Goal: Information Seeking & Learning: Learn about a topic

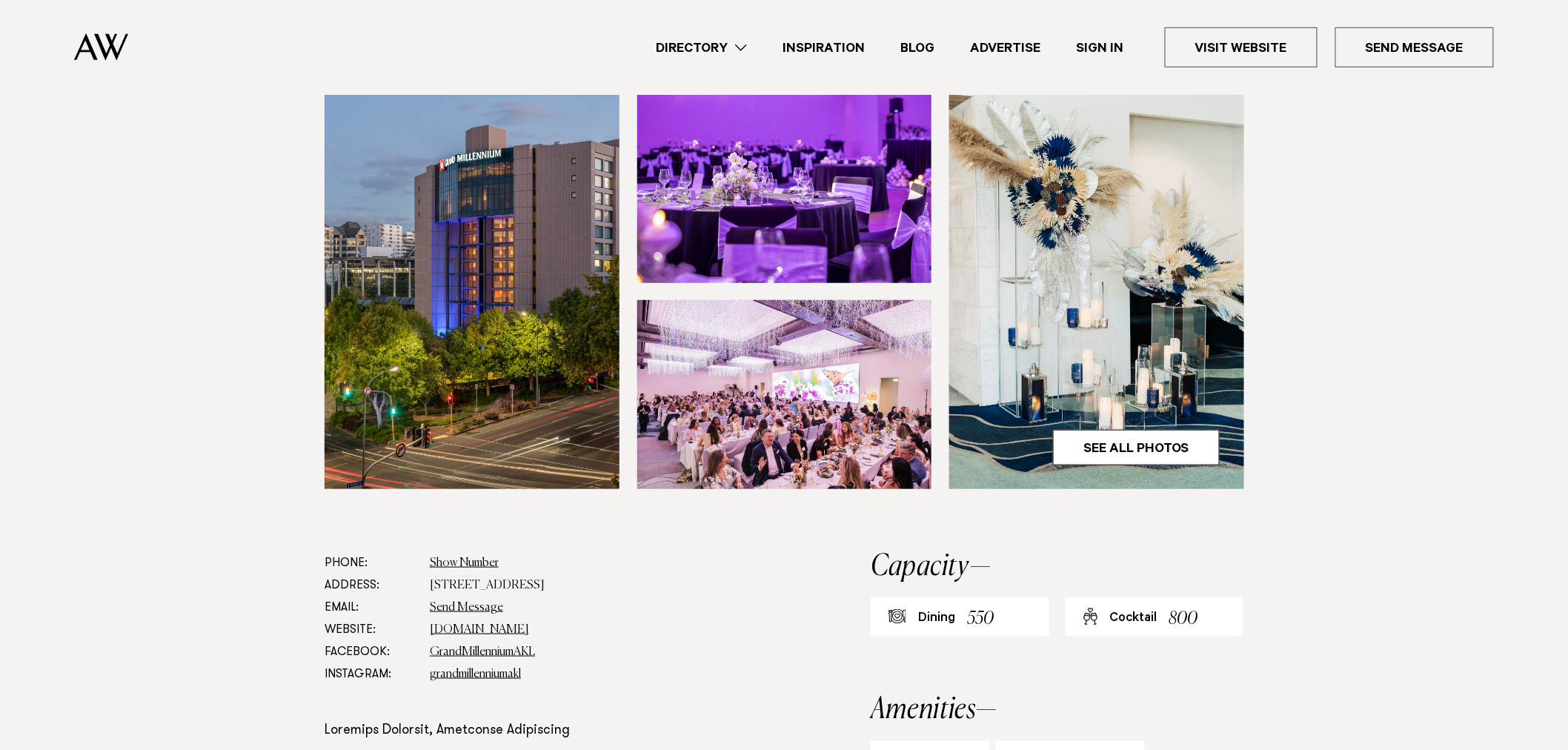
scroll to position [411, 0]
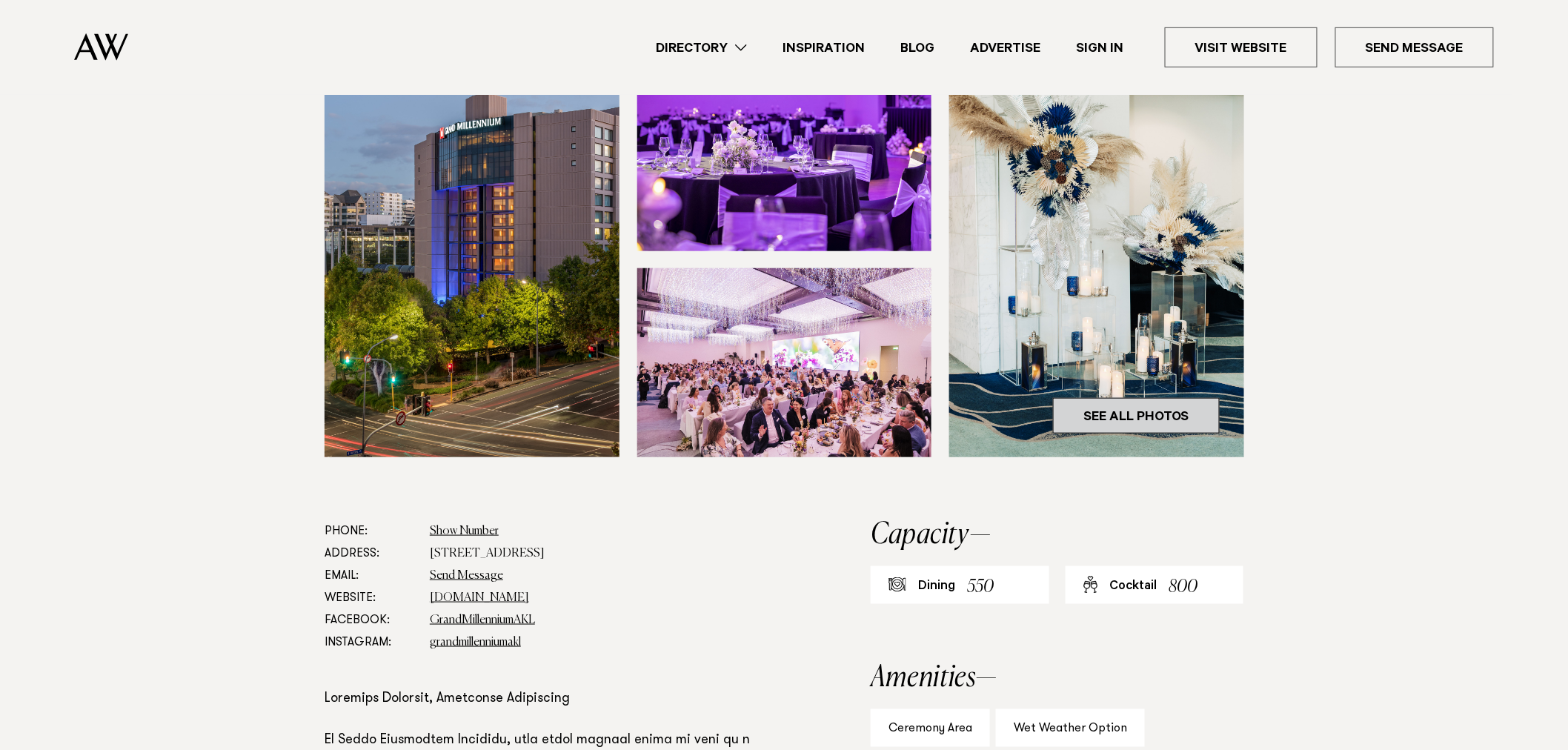
click at [1126, 433] on link "See All Photos" at bounding box center [1136, 416] width 167 height 36
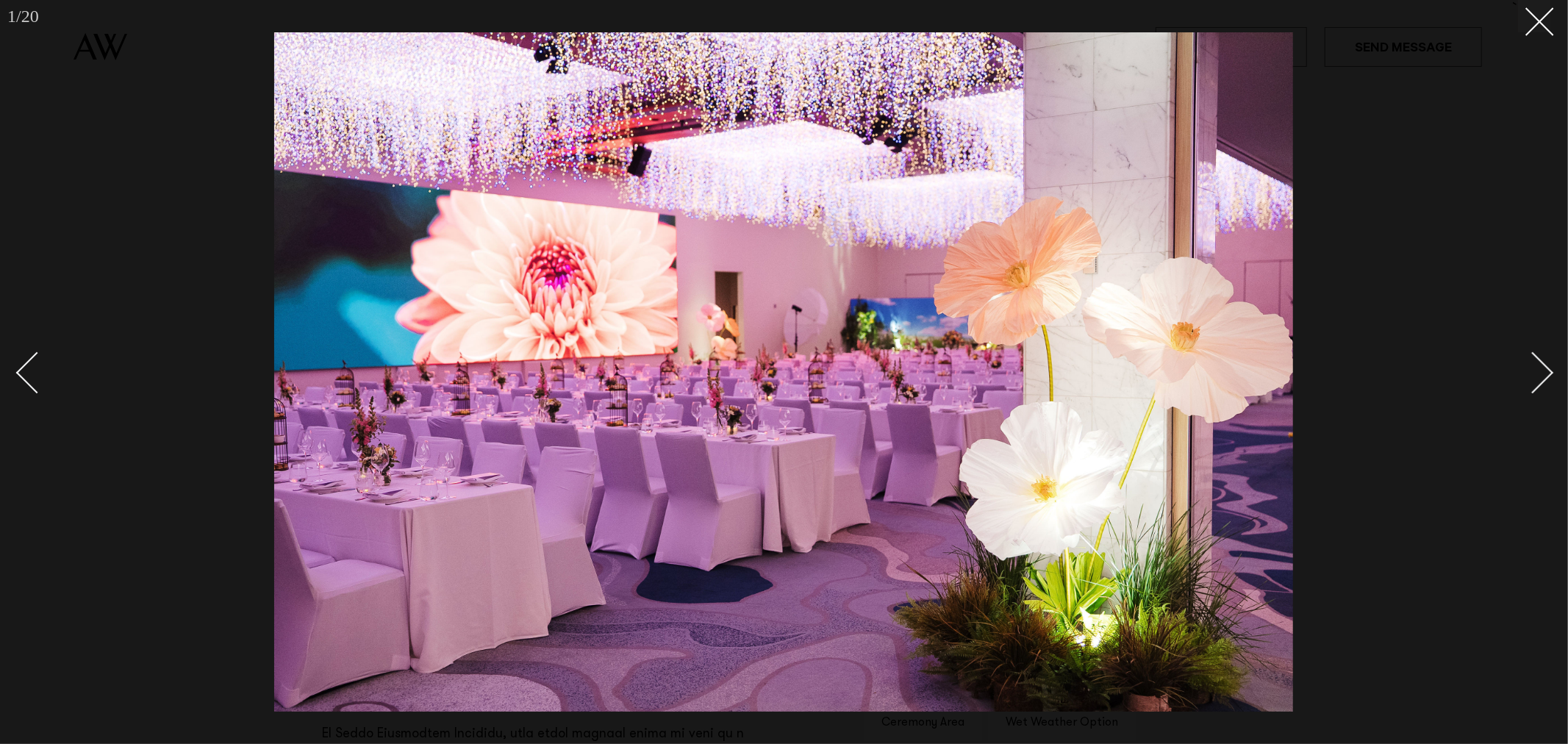
click at [1550, 377] on link at bounding box center [1525, 372] width 52 height 74
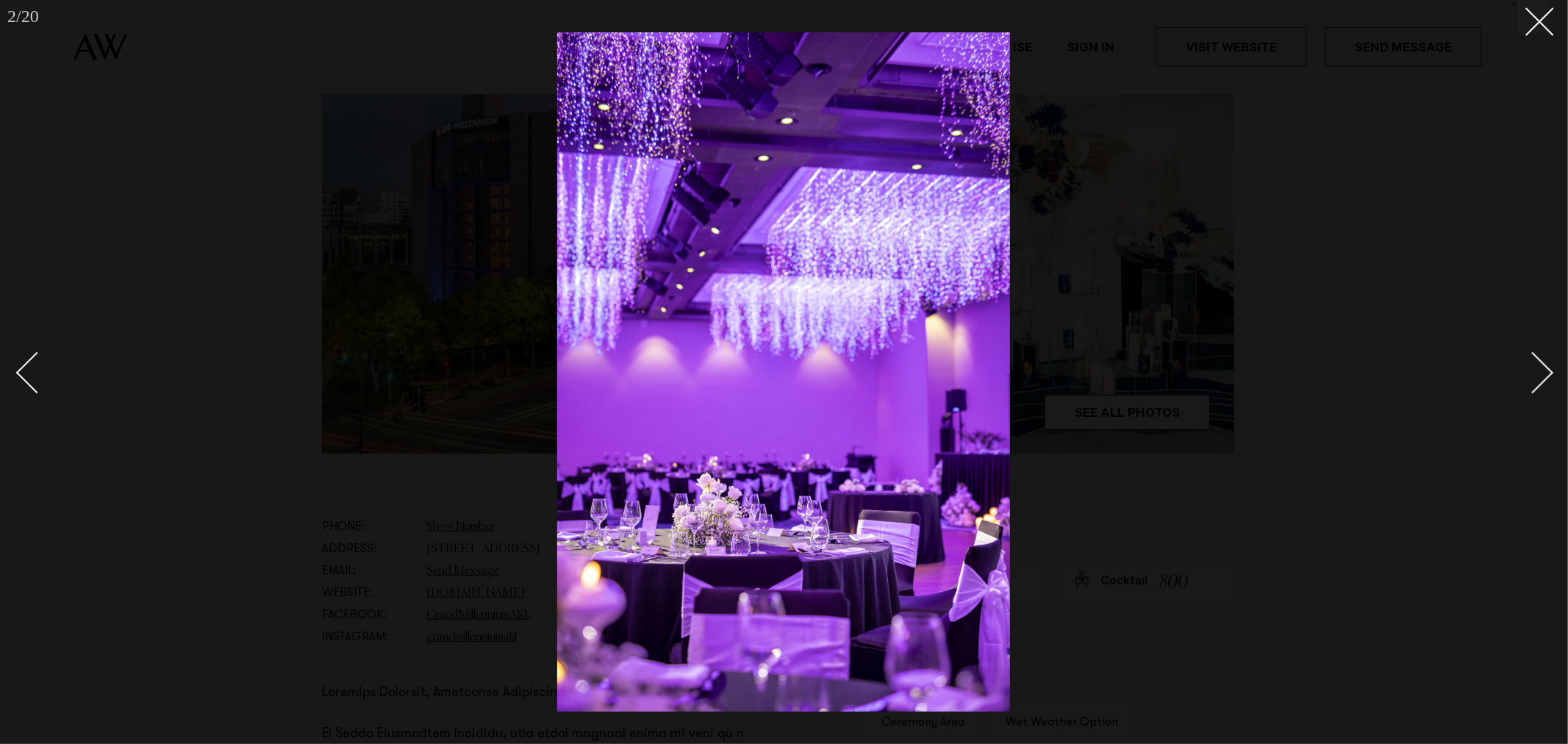
click at [1550, 377] on link at bounding box center [1525, 372] width 52 height 74
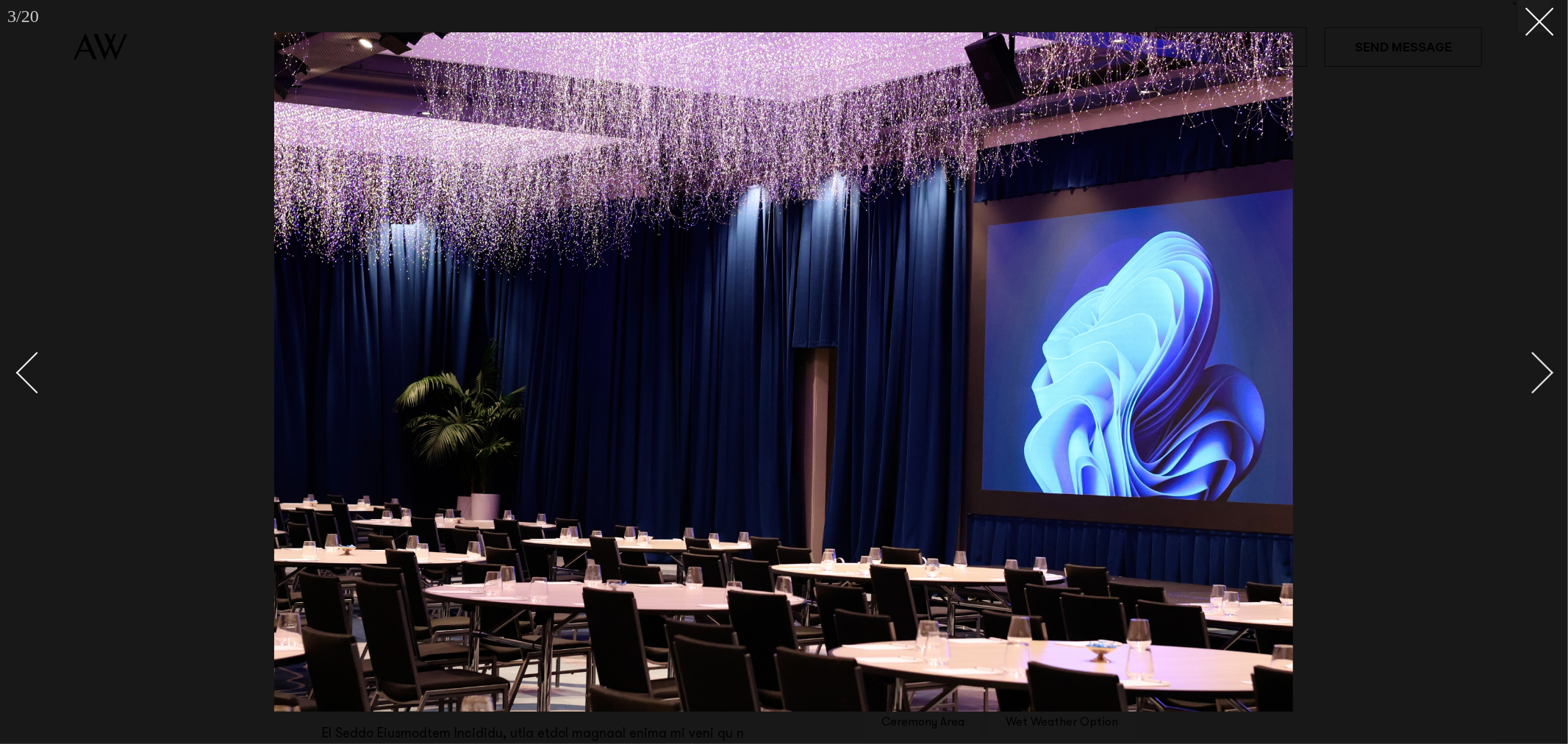
click at [1547, 377] on div "Next slide" at bounding box center [1533, 372] width 42 height 42
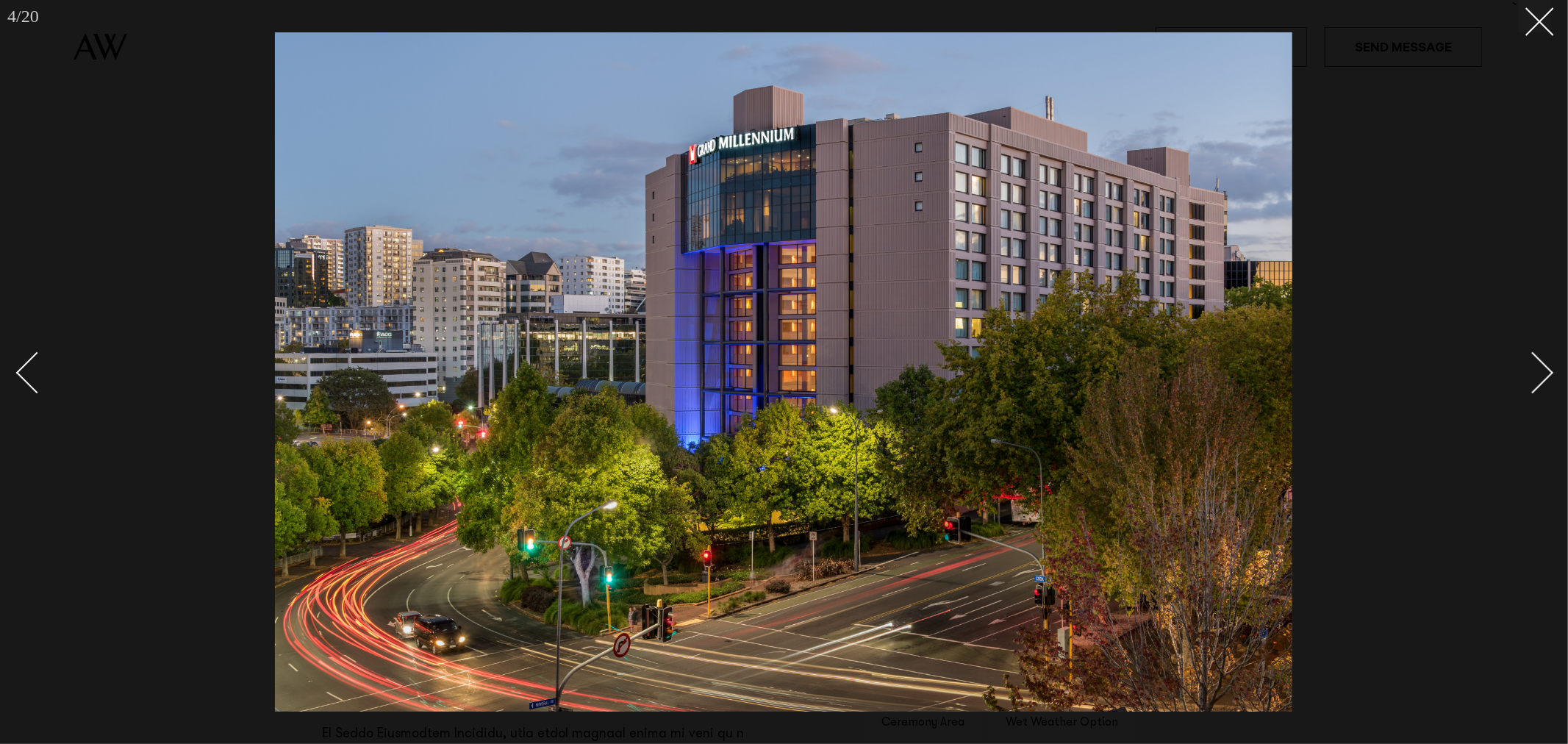
click at [1547, 377] on div "Next slide" at bounding box center [1533, 372] width 42 height 42
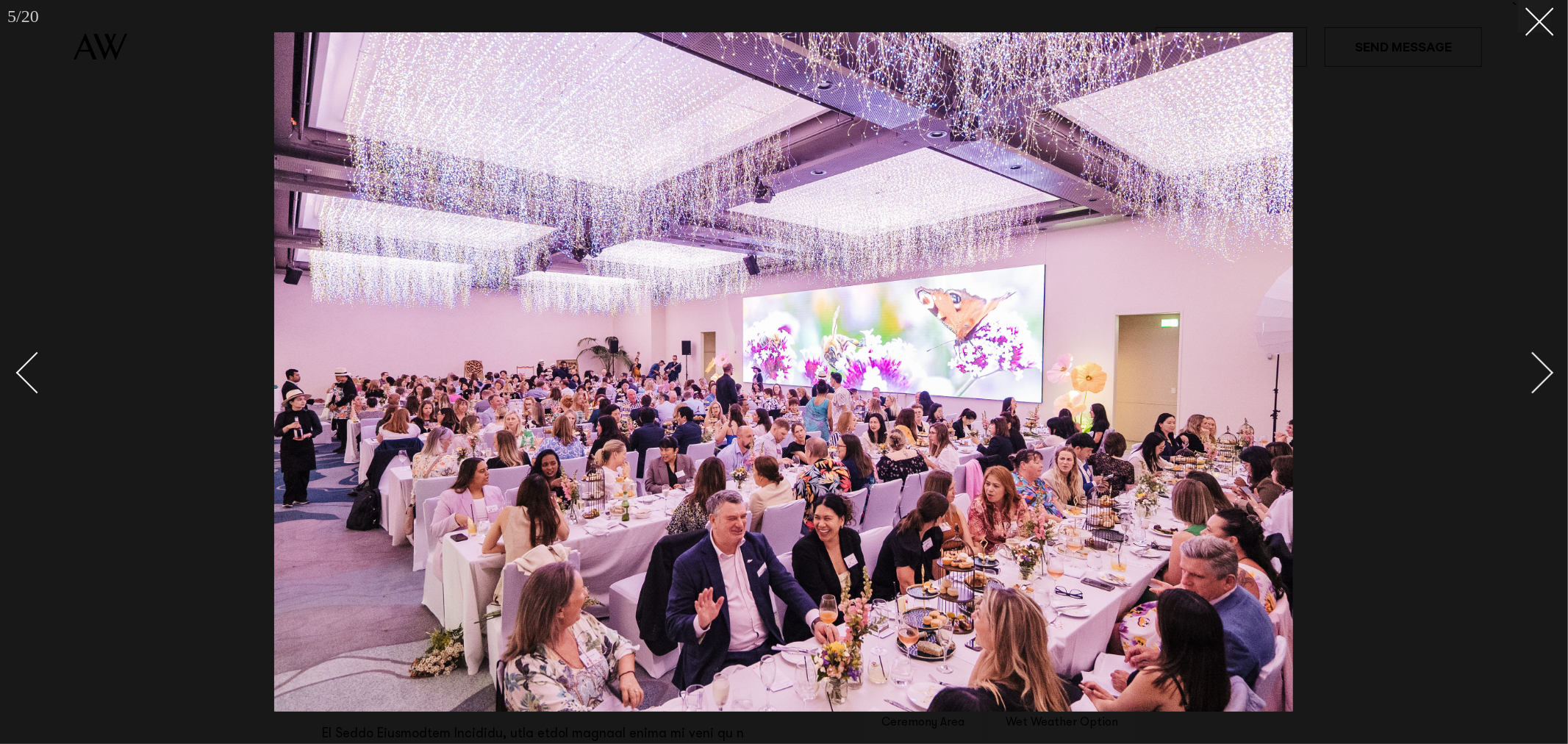
click at [1547, 377] on div "Next slide" at bounding box center [1533, 372] width 42 height 42
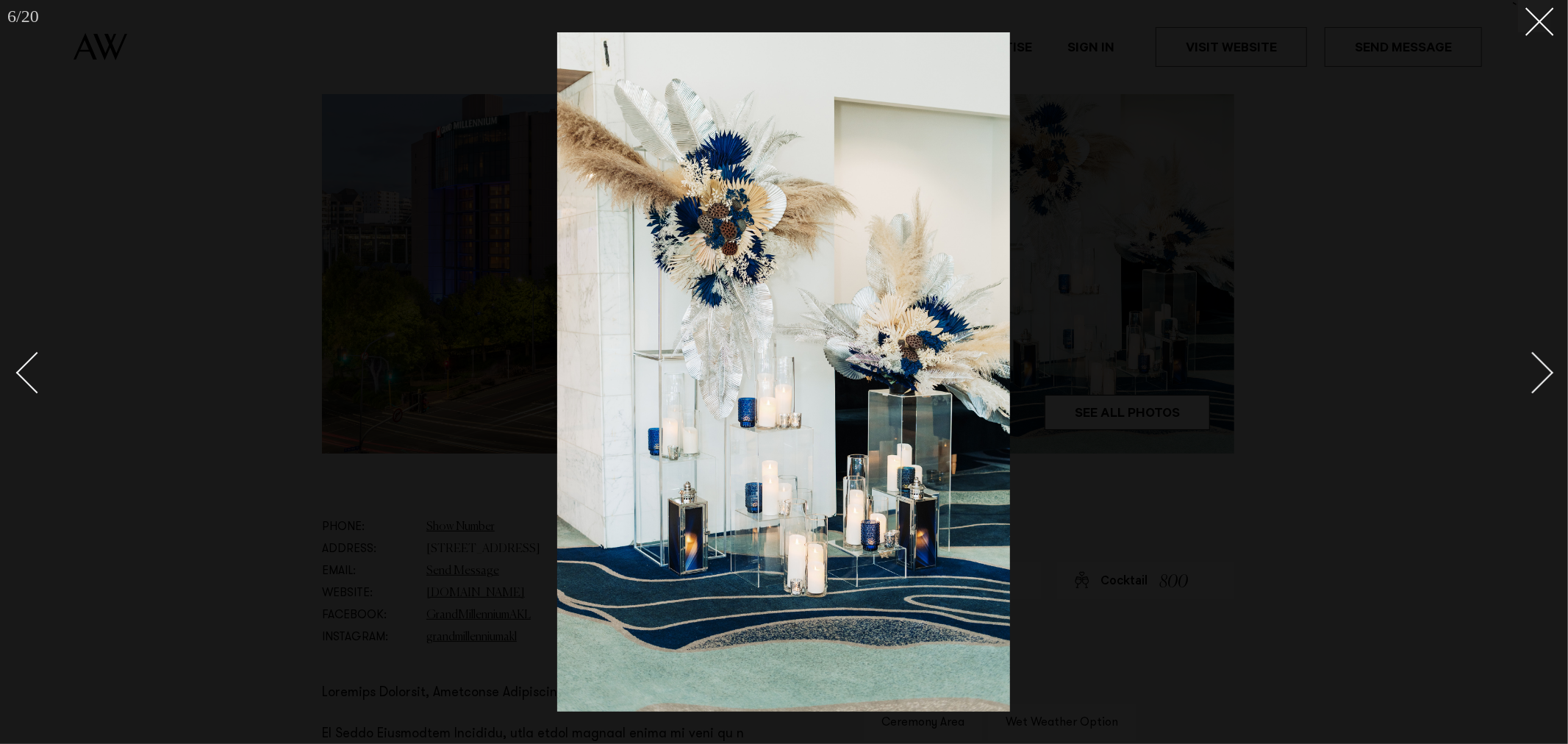
click at [1547, 377] on div "Next slide" at bounding box center [1533, 372] width 42 height 42
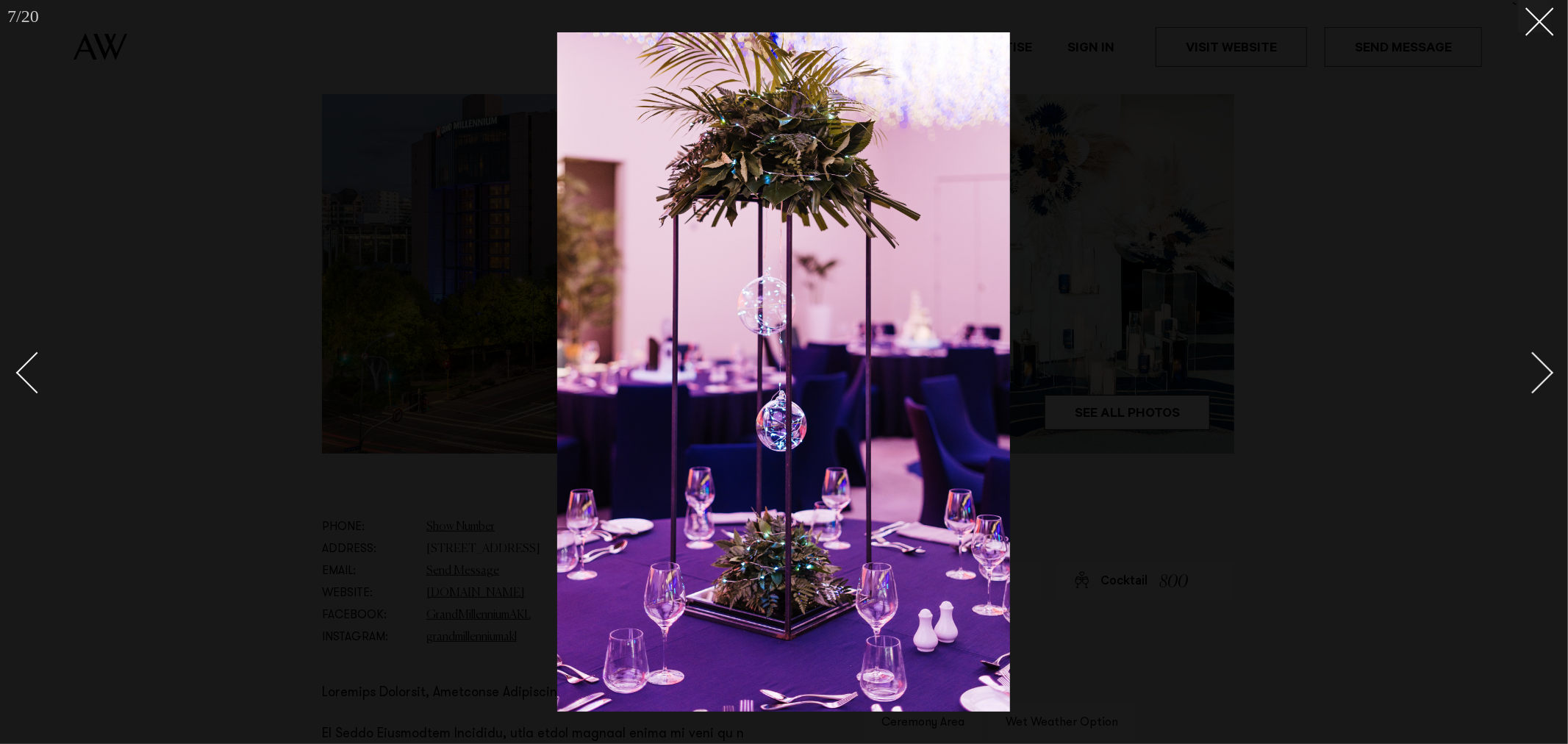
click at [1547, 377] on div "Next slide" at bounding box center [1533, 372] width 42 height 42
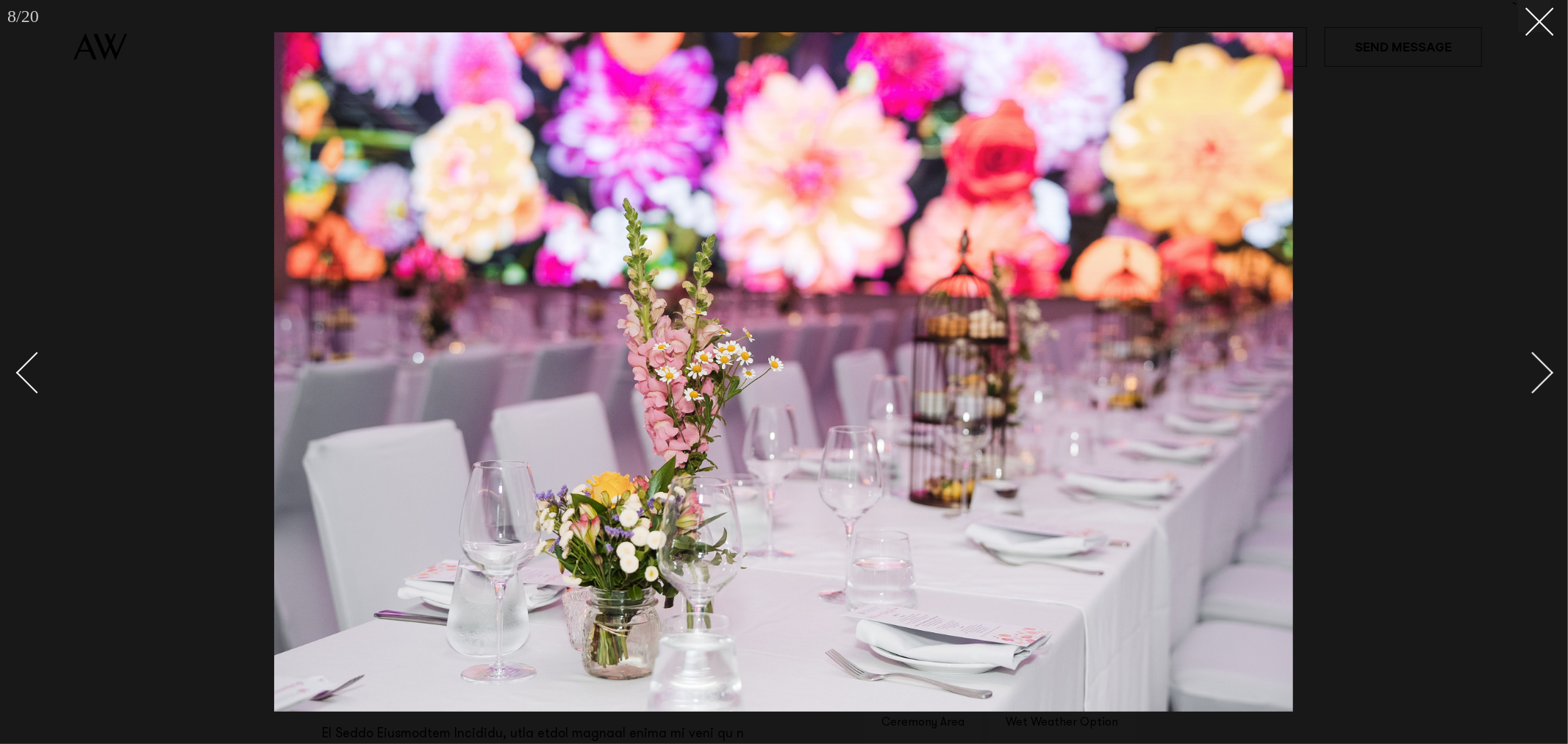
click at [1547, 377] on div "Next slide" at bounding box center [1533, 372] width 42 height 42
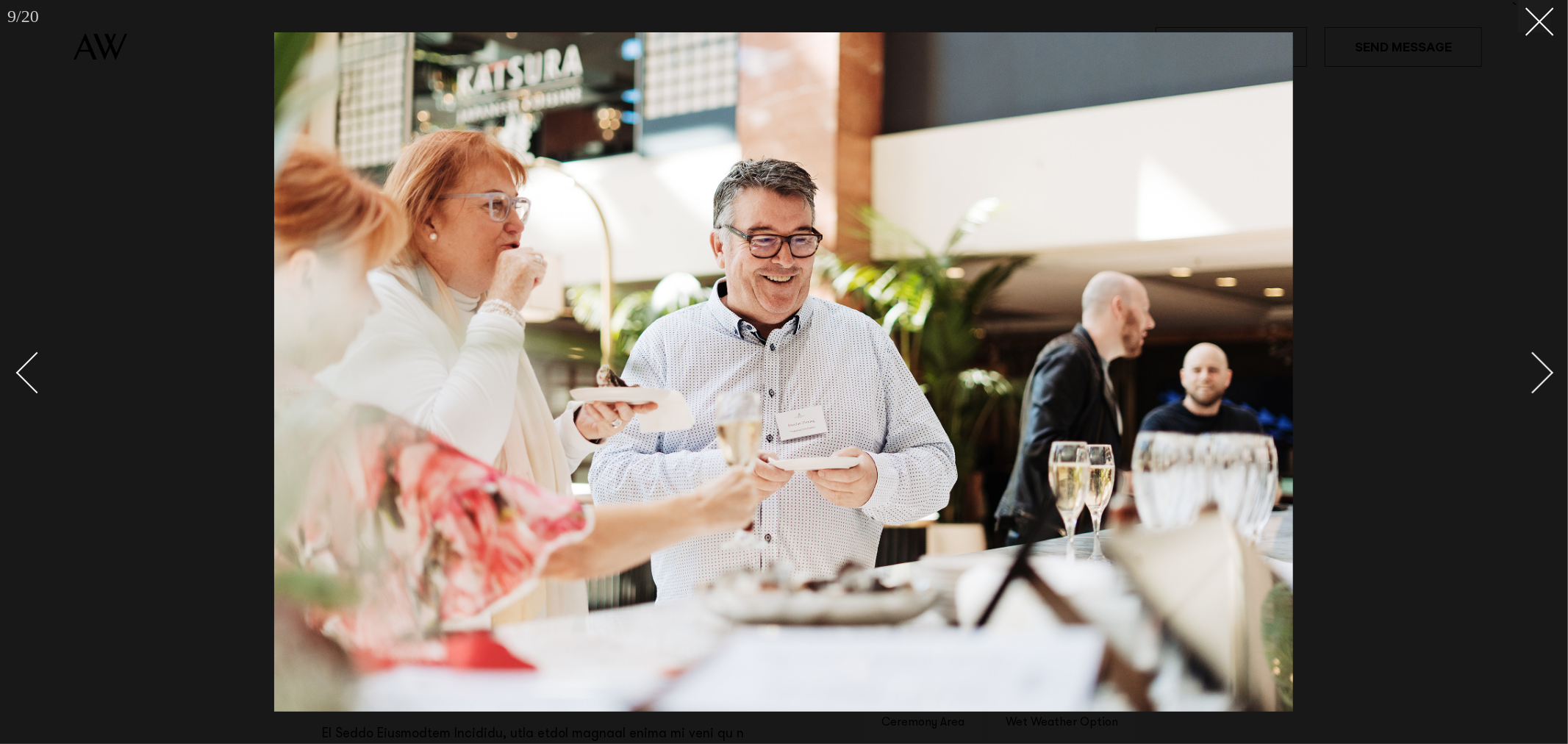
click at [1542, 375] on div "Next slide" at bounding box center [1533, 372] width 42 height 42
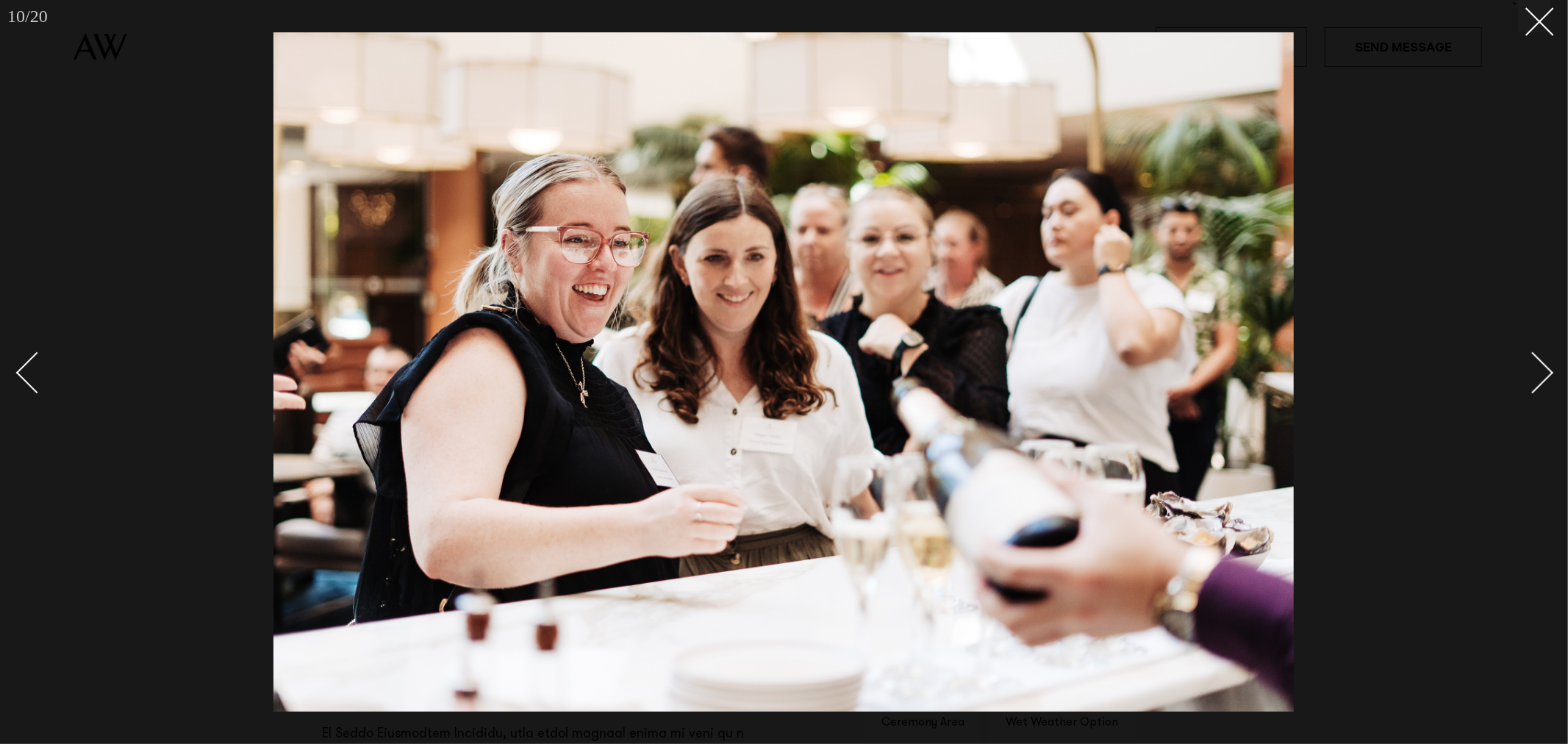
click at [1542, 375] on div "Next slide" at bounding box center [1533, 372] width 42 height 42
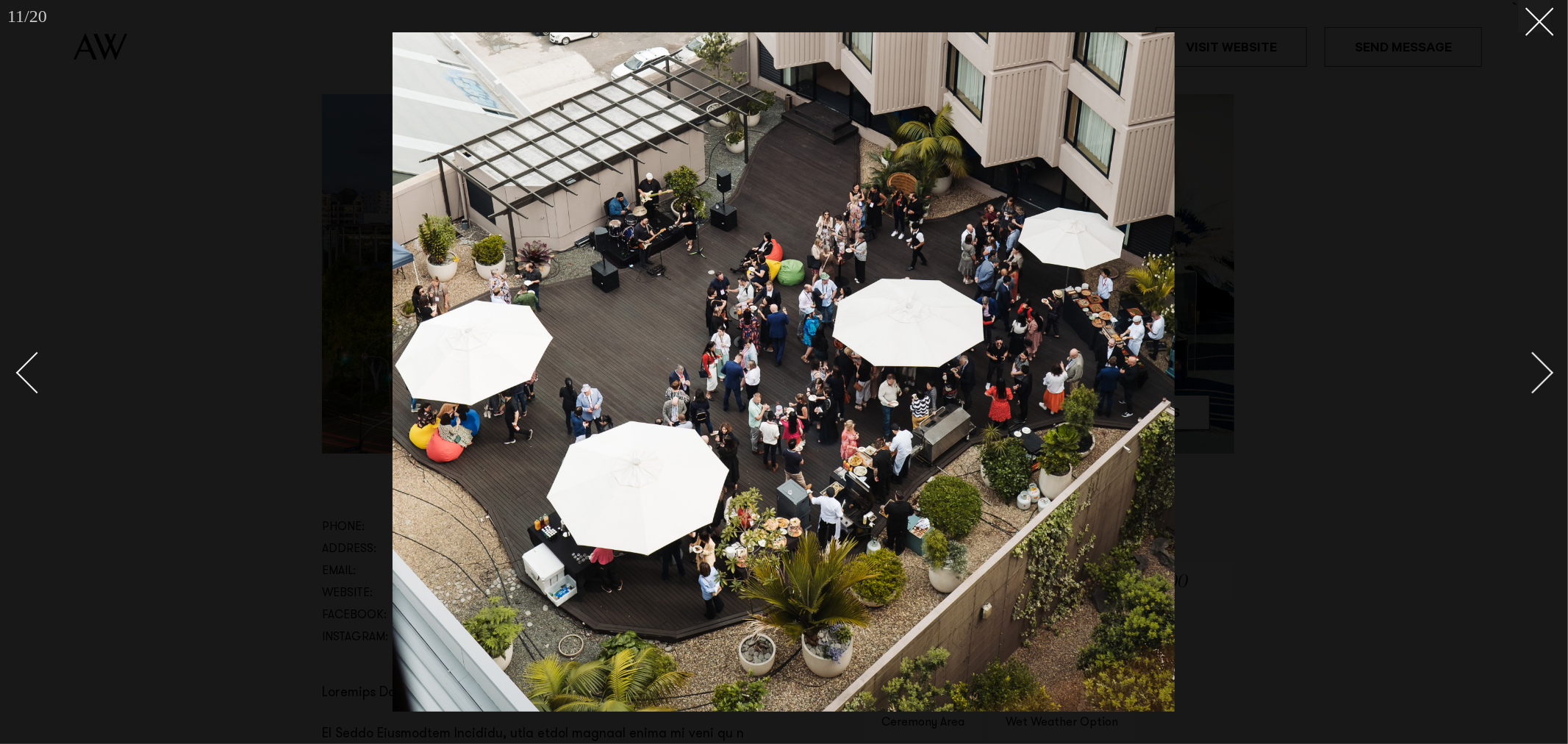
click at [1545, 362] on link at bounding box center [1525, 372] width 52 height 74
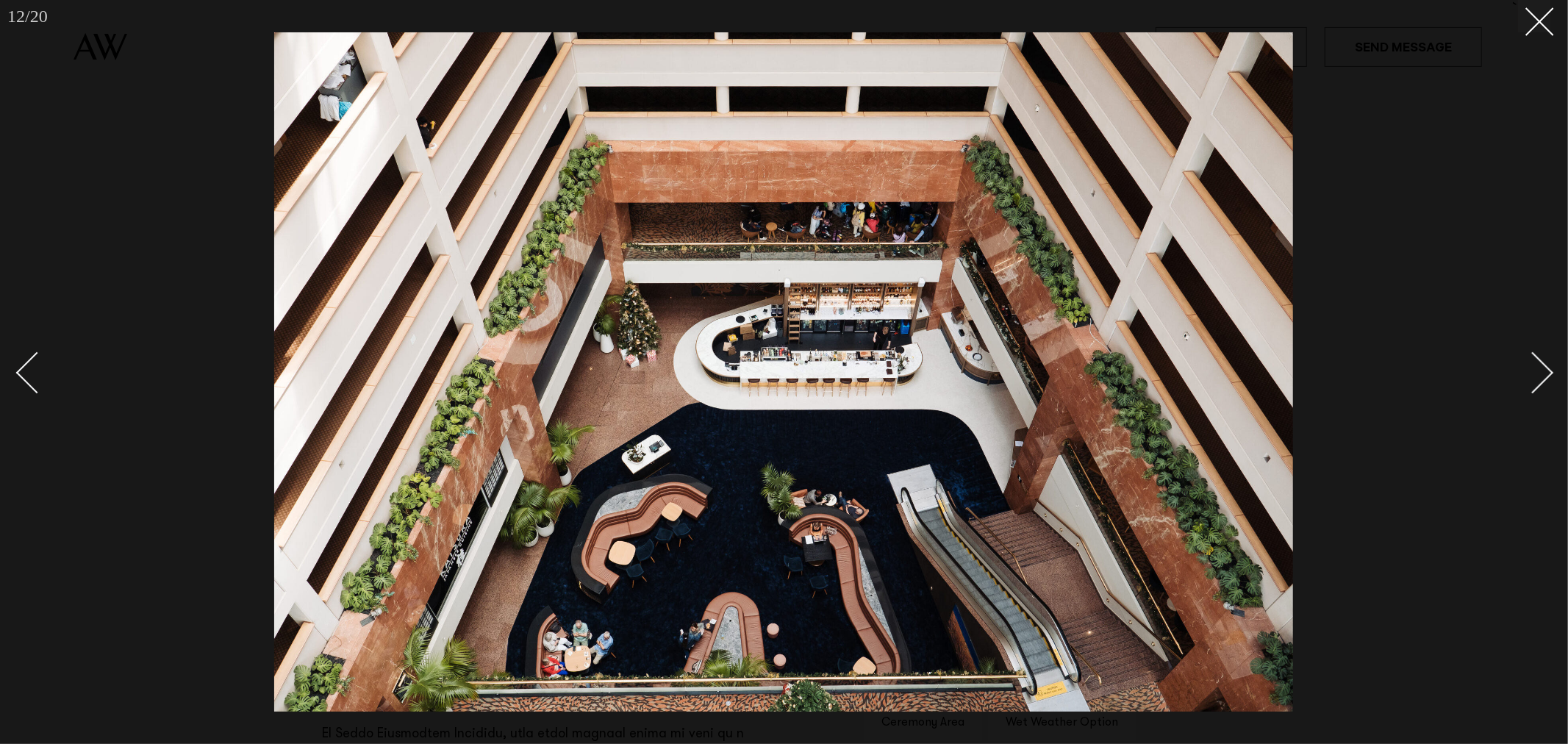
click at [1536, 367] on div "Next slide" at bounding box center [1533, 372] width 42 height 42
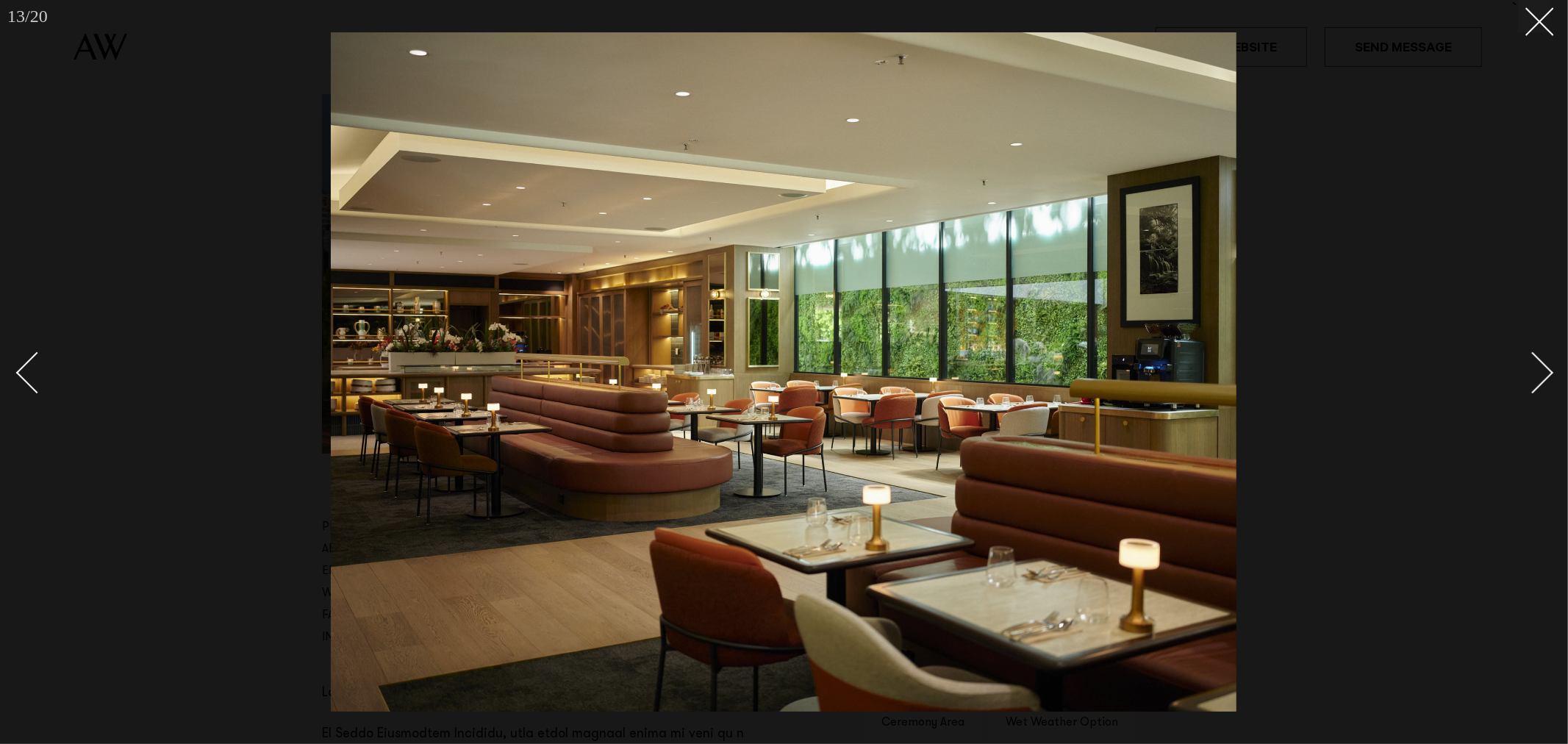
click at [1555, 380] on div at bounding box center [784, 372] width 1568 height 744
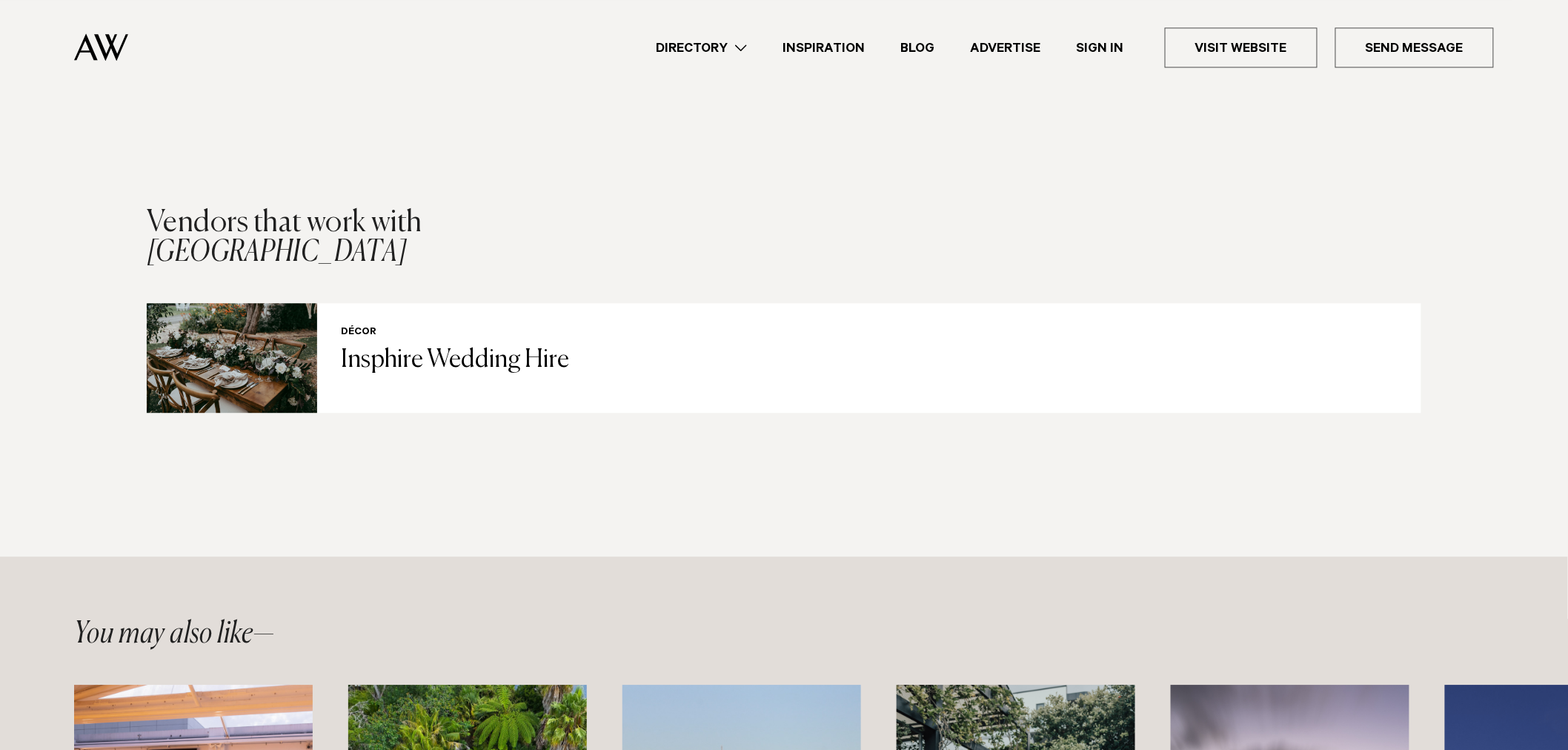
scroll to position [1482, 0]
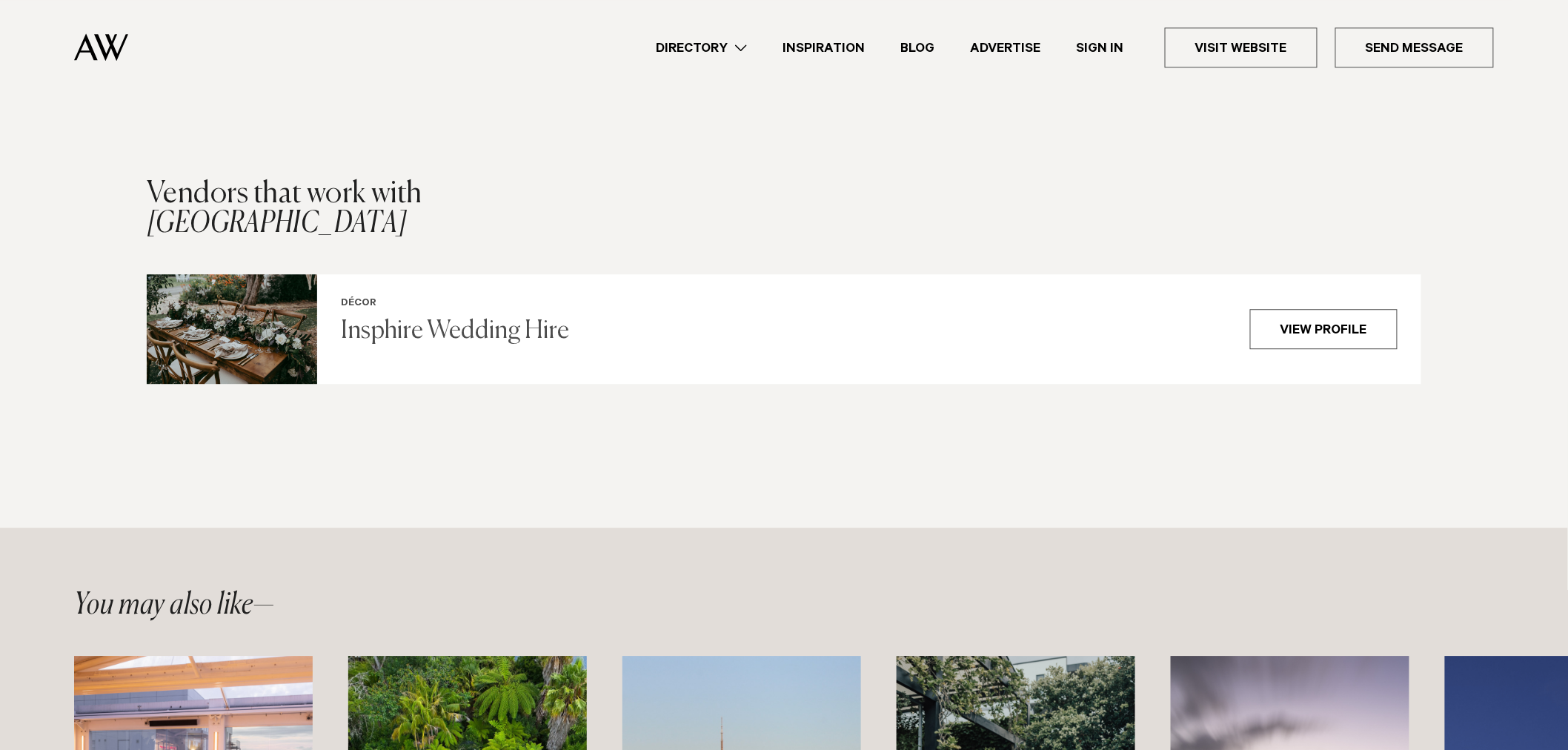
click at [255, 383] on img at bounding box center [231, 329] width 170 height 109
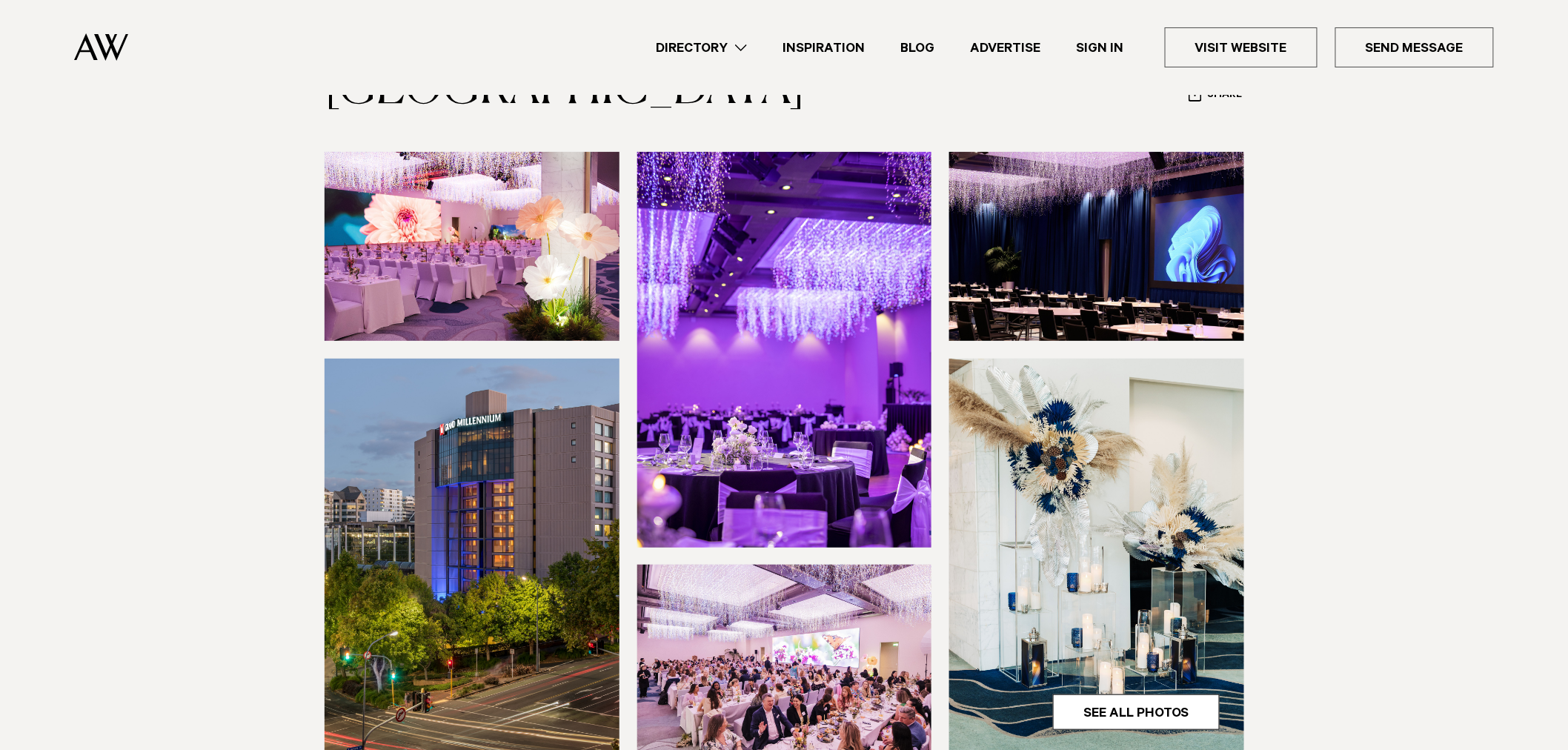
scroll to position [164, 0]
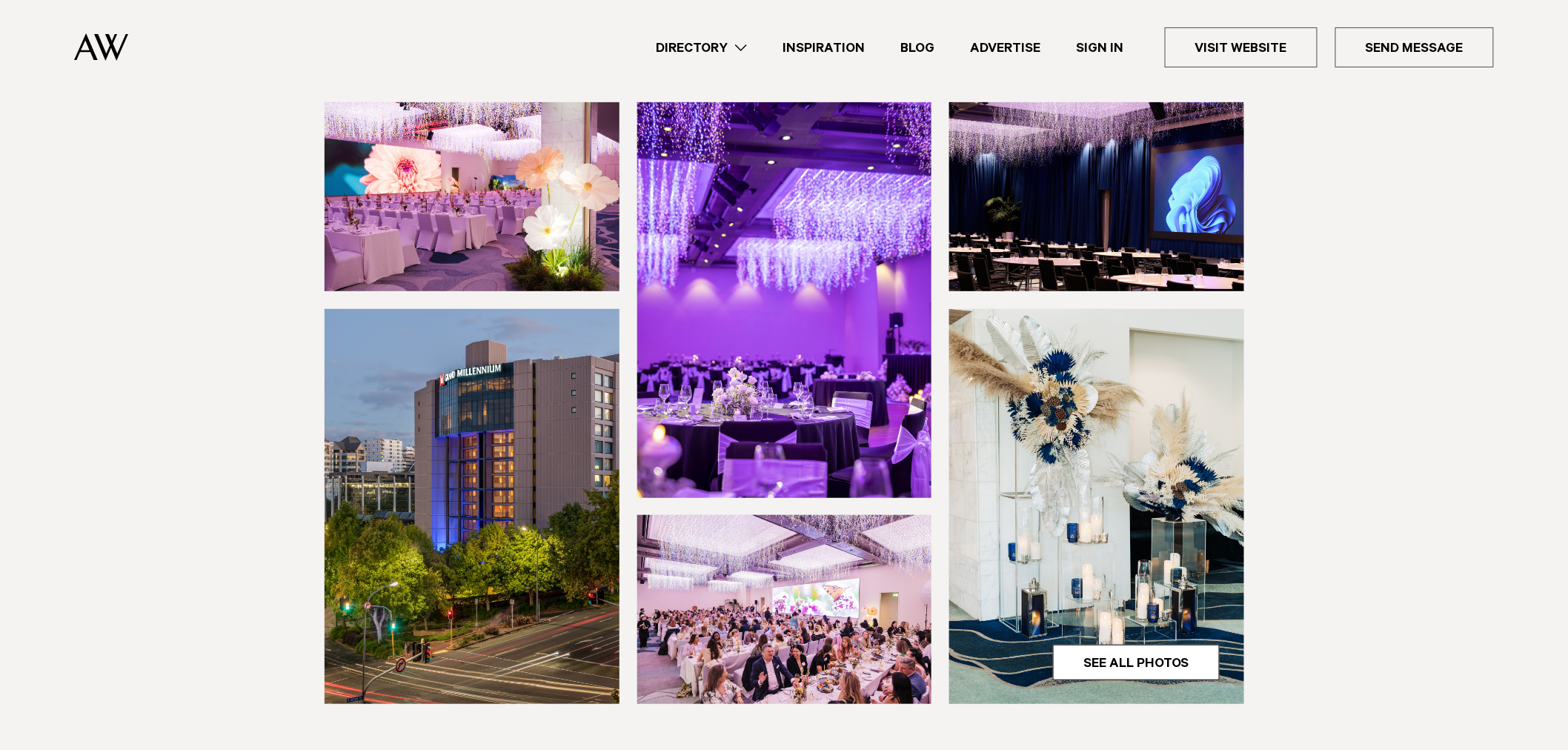
click at [804, 322] on img at bounding box center [784, 300] width 295 height 395
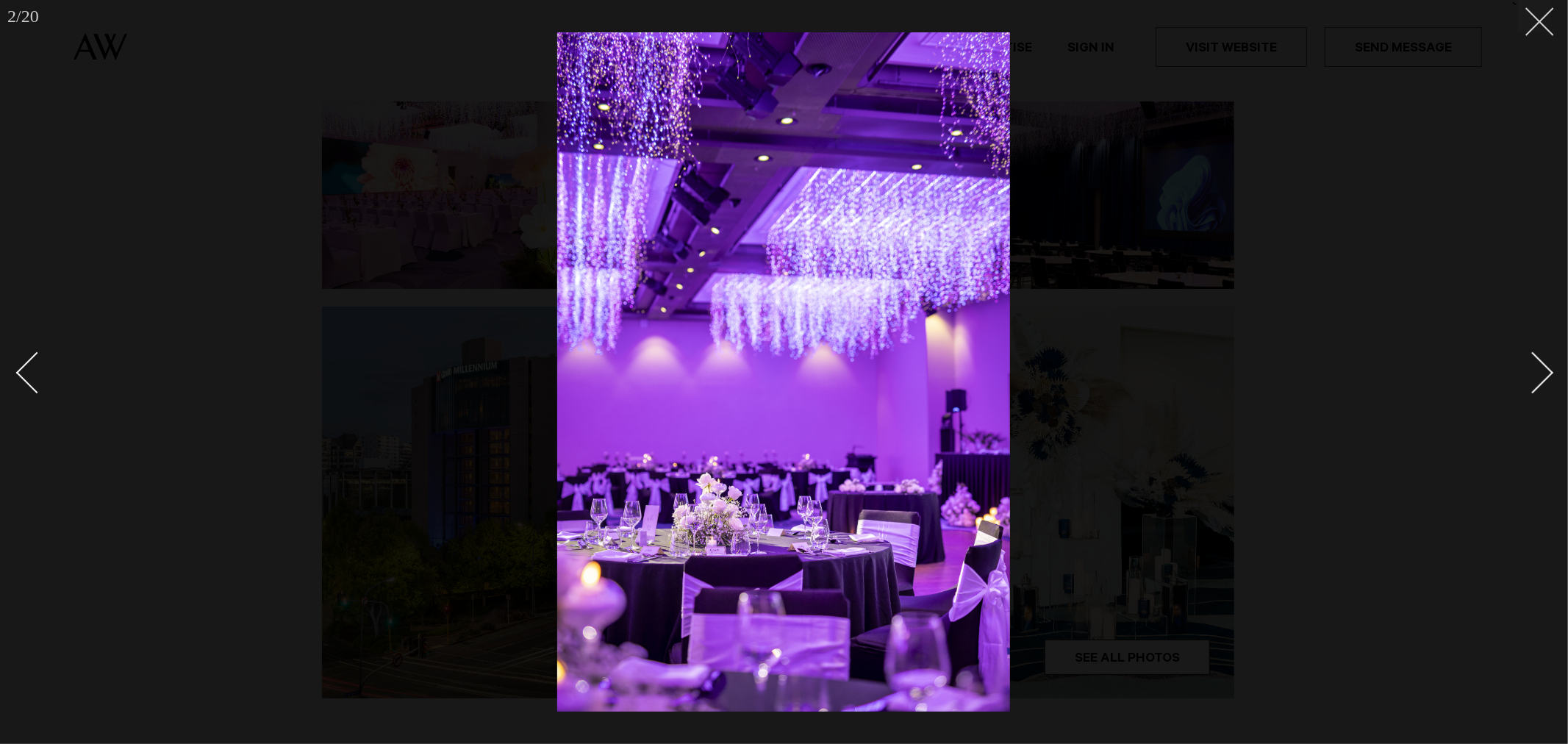
click at [1530, 29] on button at bounding box center [1534, 16] width 32 height 32
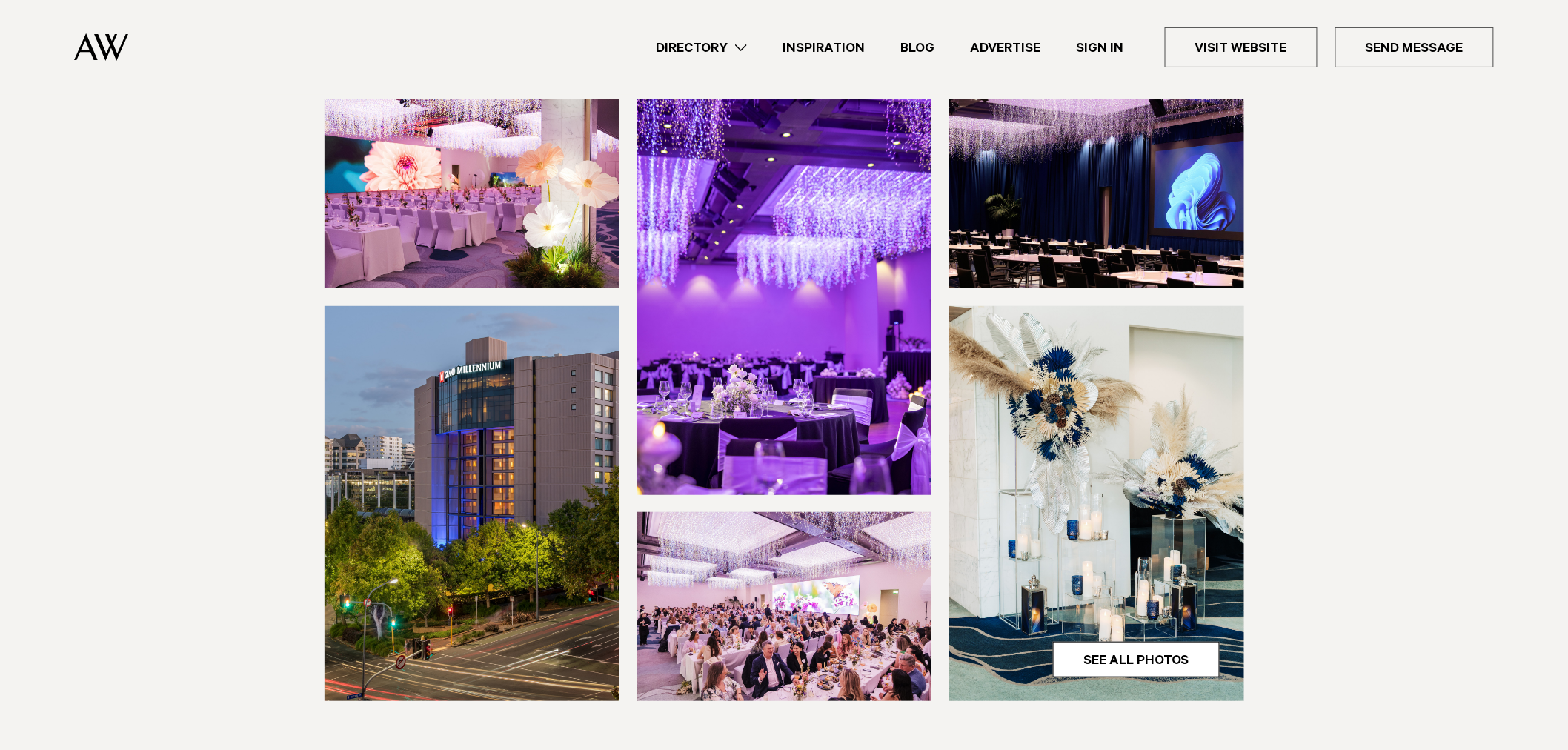
scroll to position [164, 0]
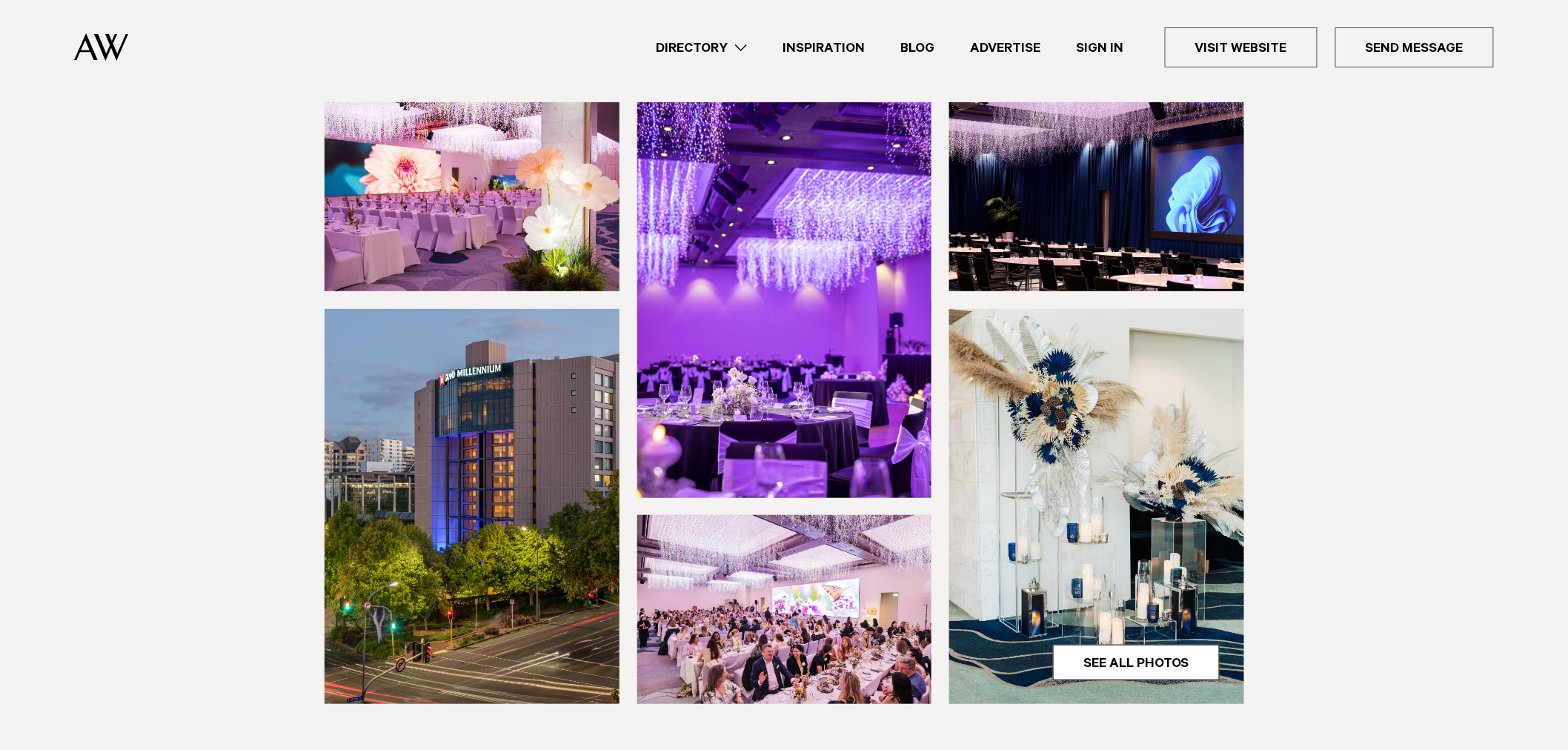
click at [431, 476] on img at bounding box center [472, 506] width 295 height 395
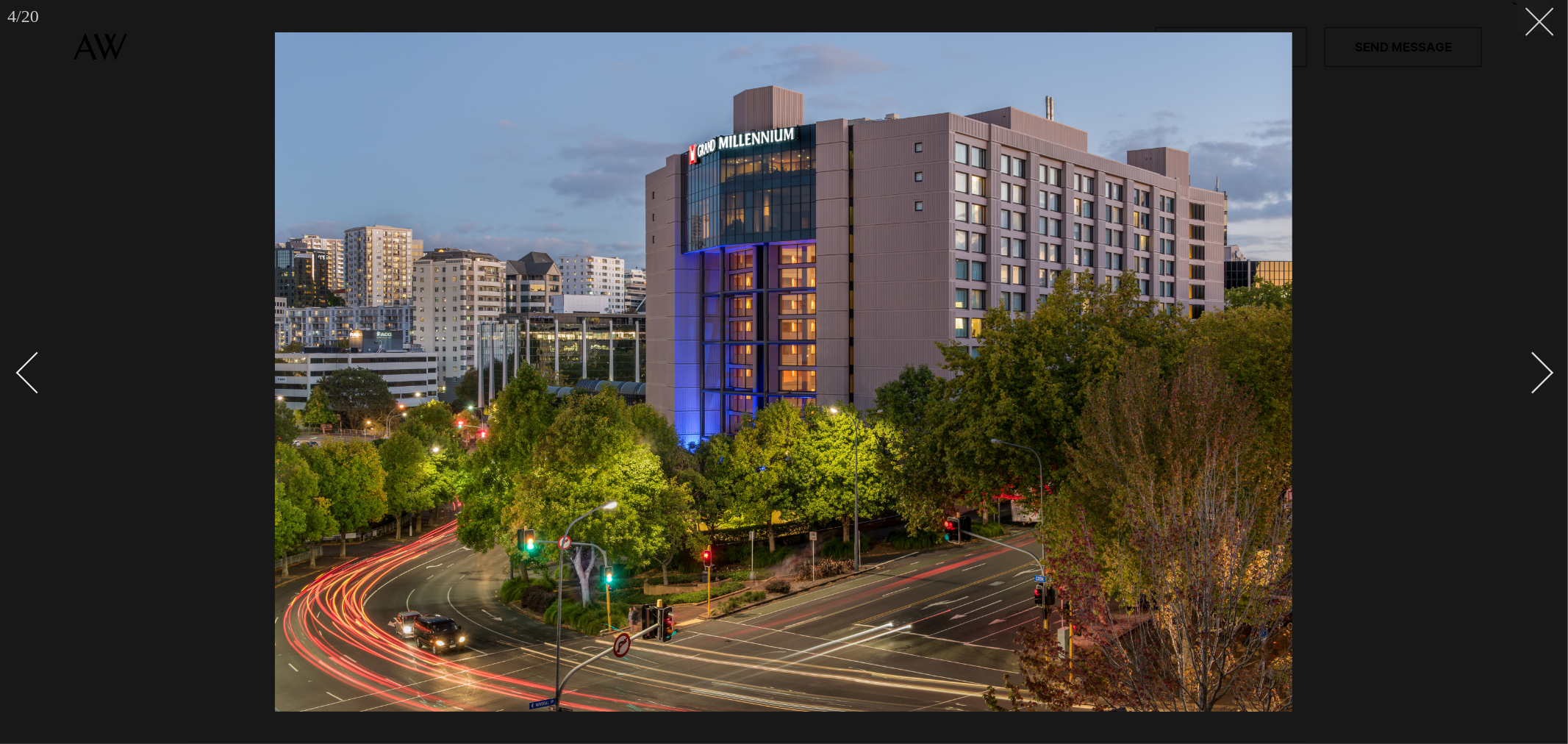
click at [1546, 16] on line at bounding box center [1539, 21] width 27 height 27
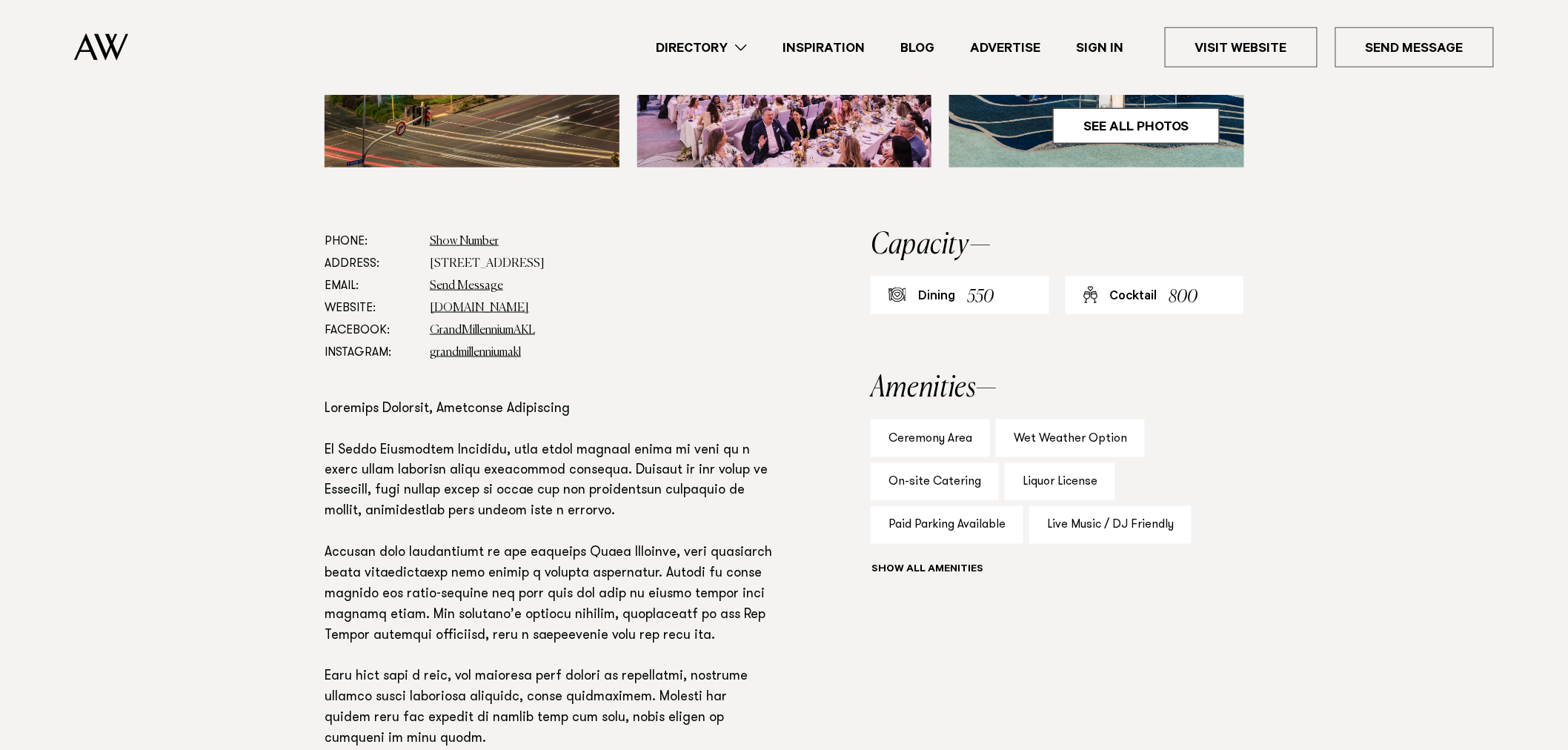
scroll to position [741, 0]
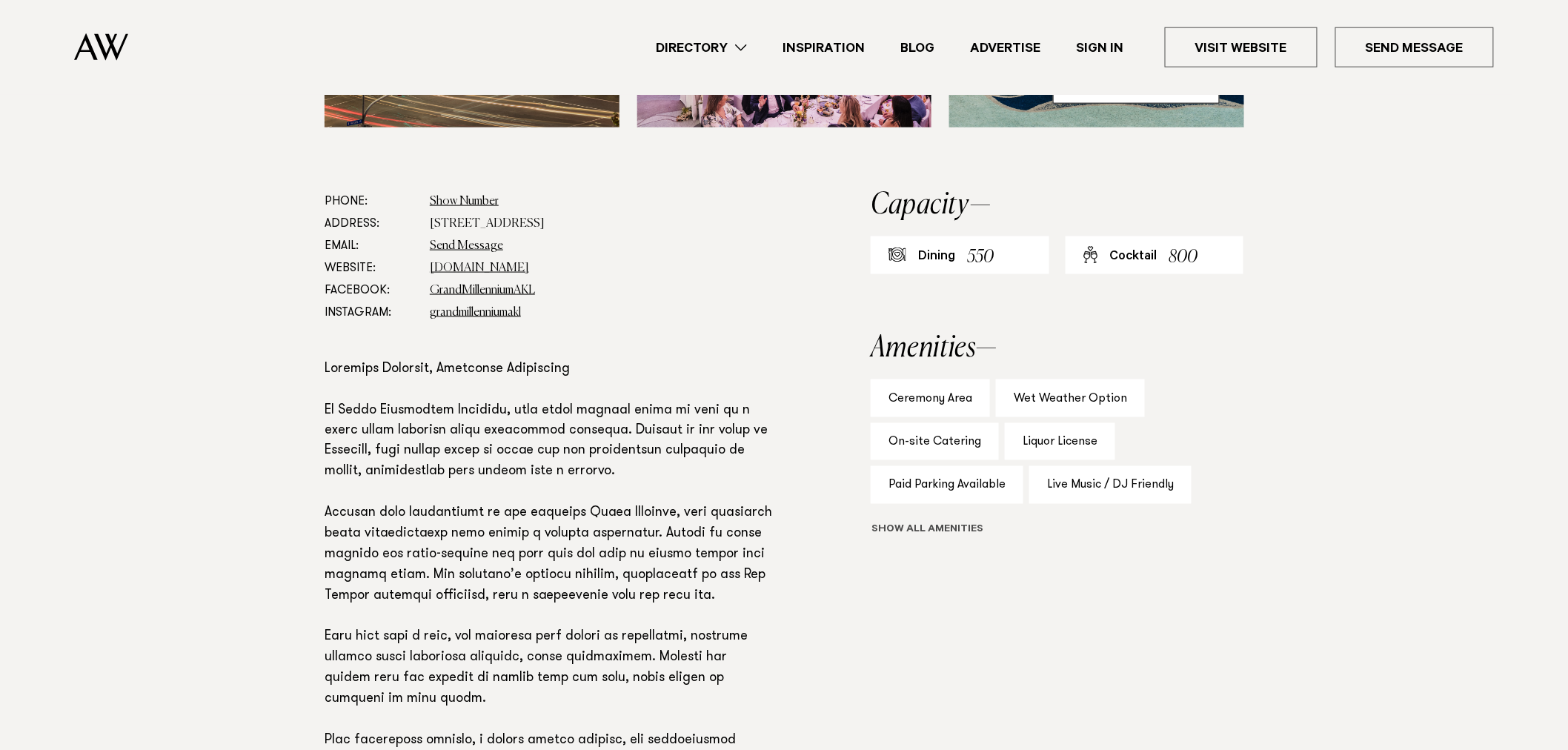
click at [909, 539] on button "Show all" at bounding box center [954, 531] width 167 height 16
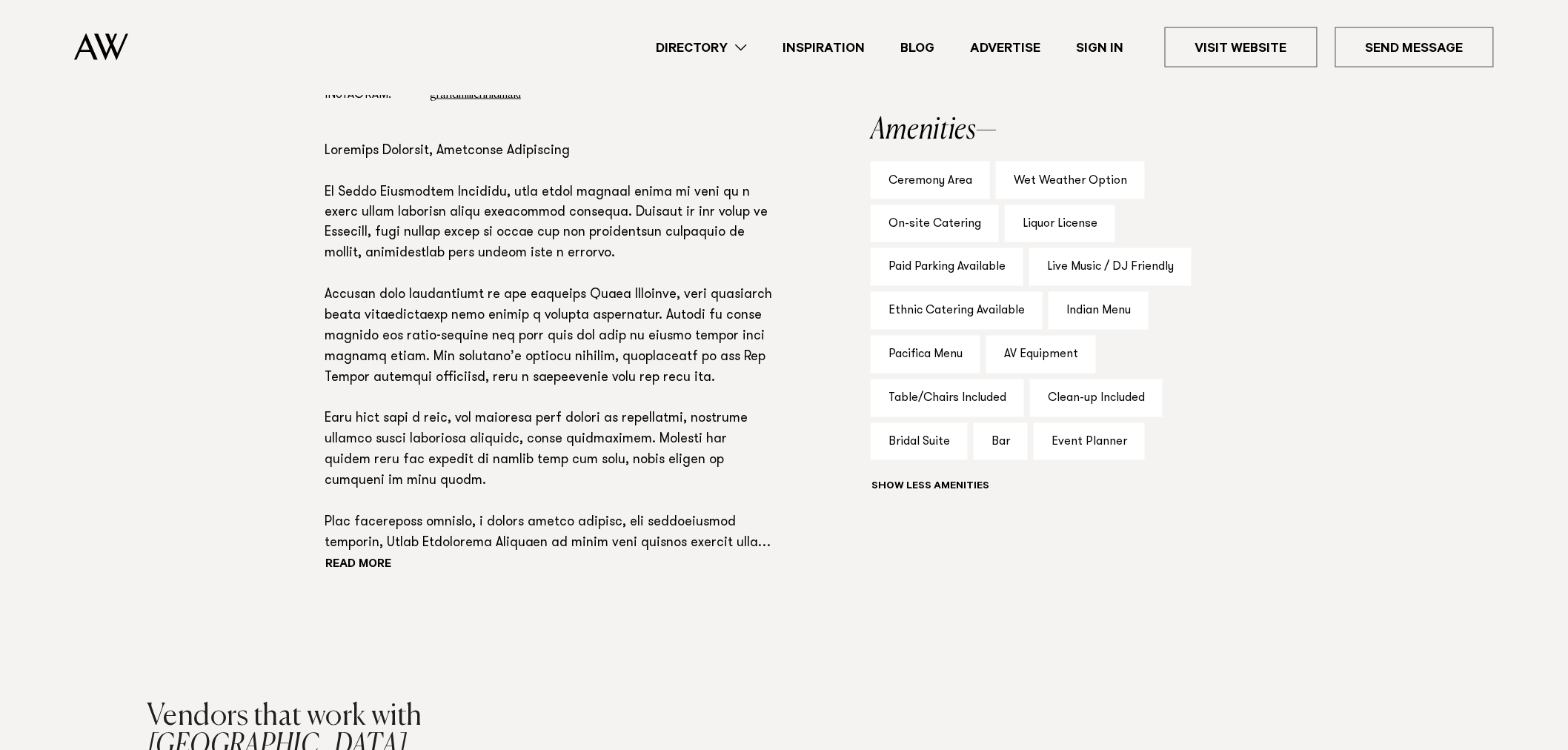
scroll to position [988, 0]
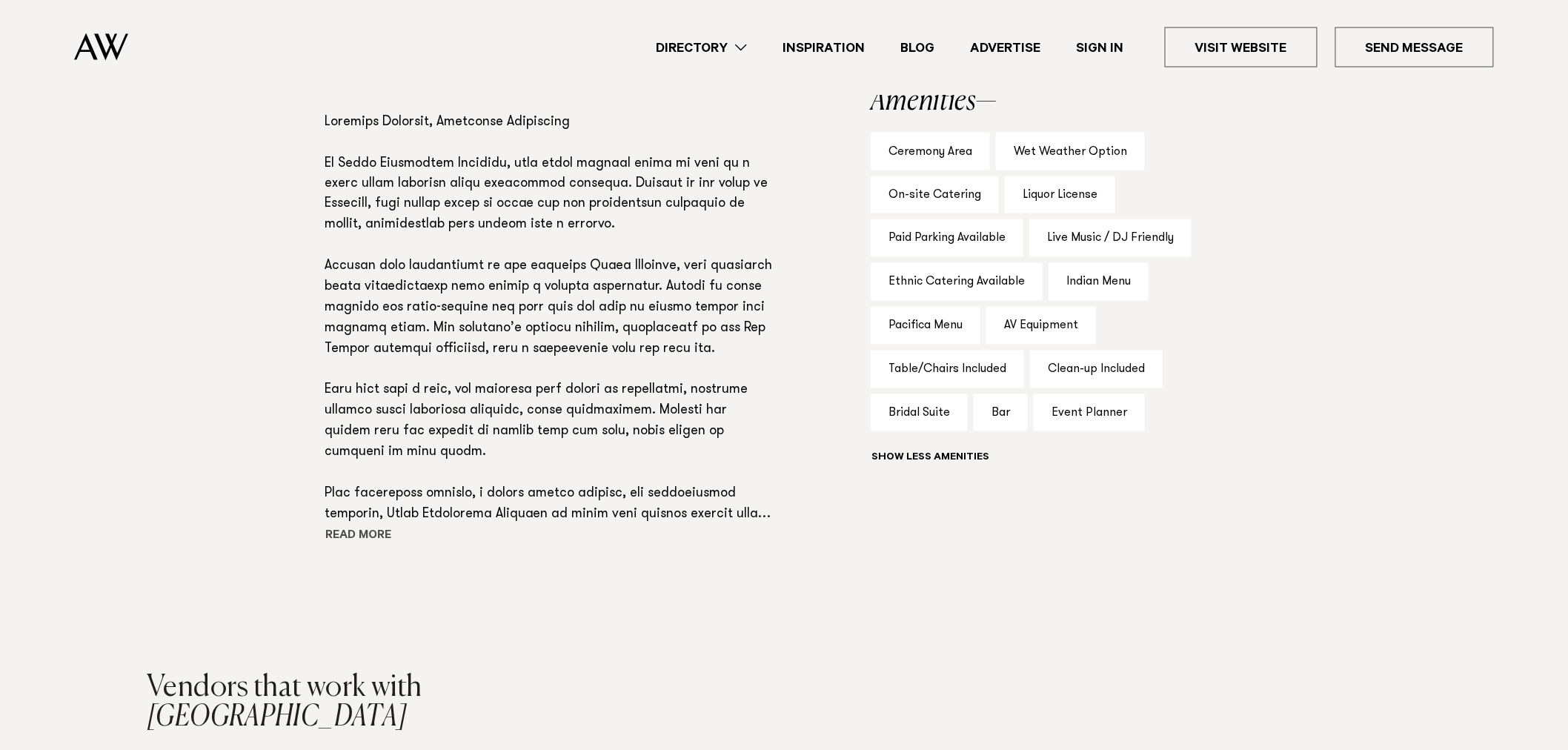
click at [376, 549] on button "Read more" at bounding box center [391, 537] width 133 height 22
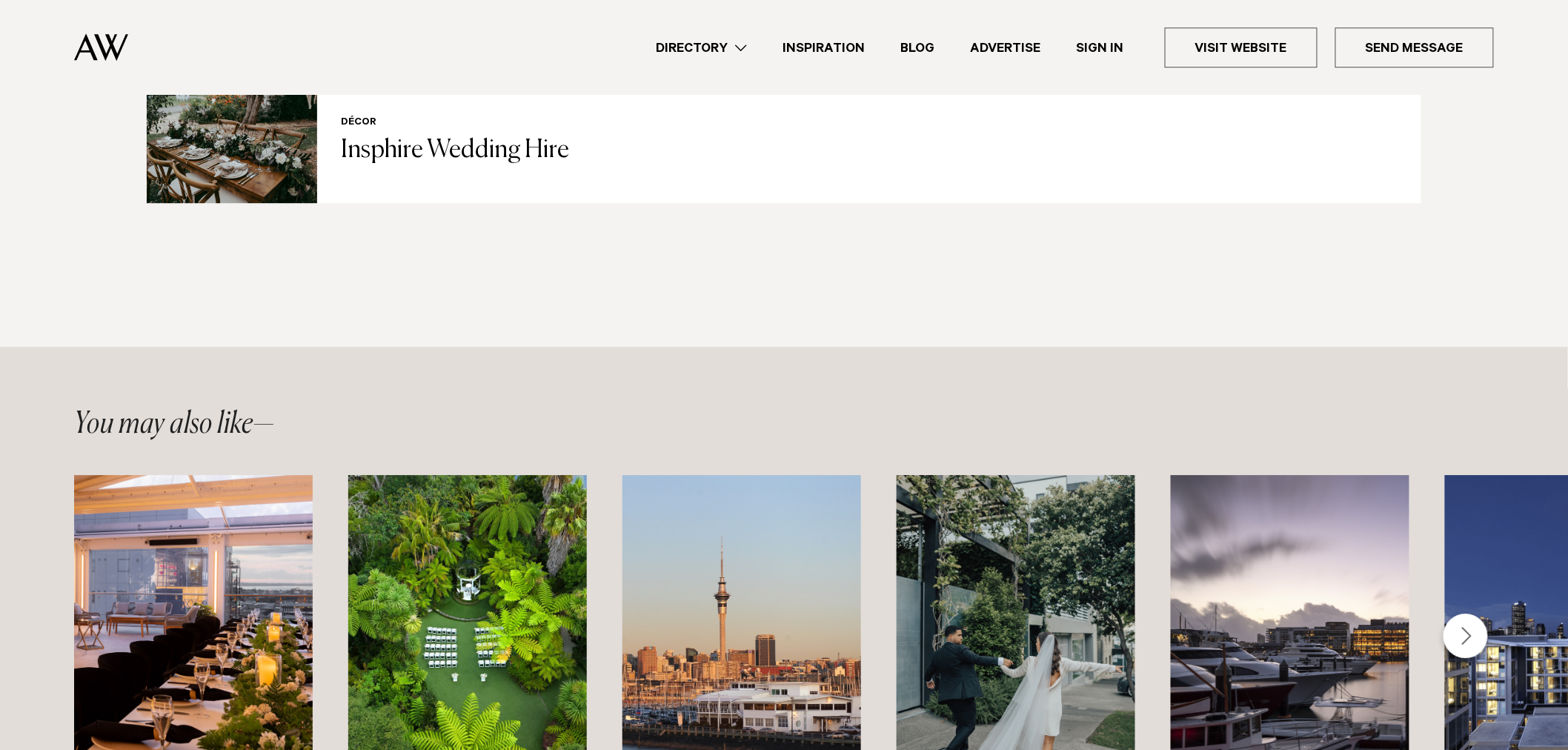
scroll to position [1646, 0]
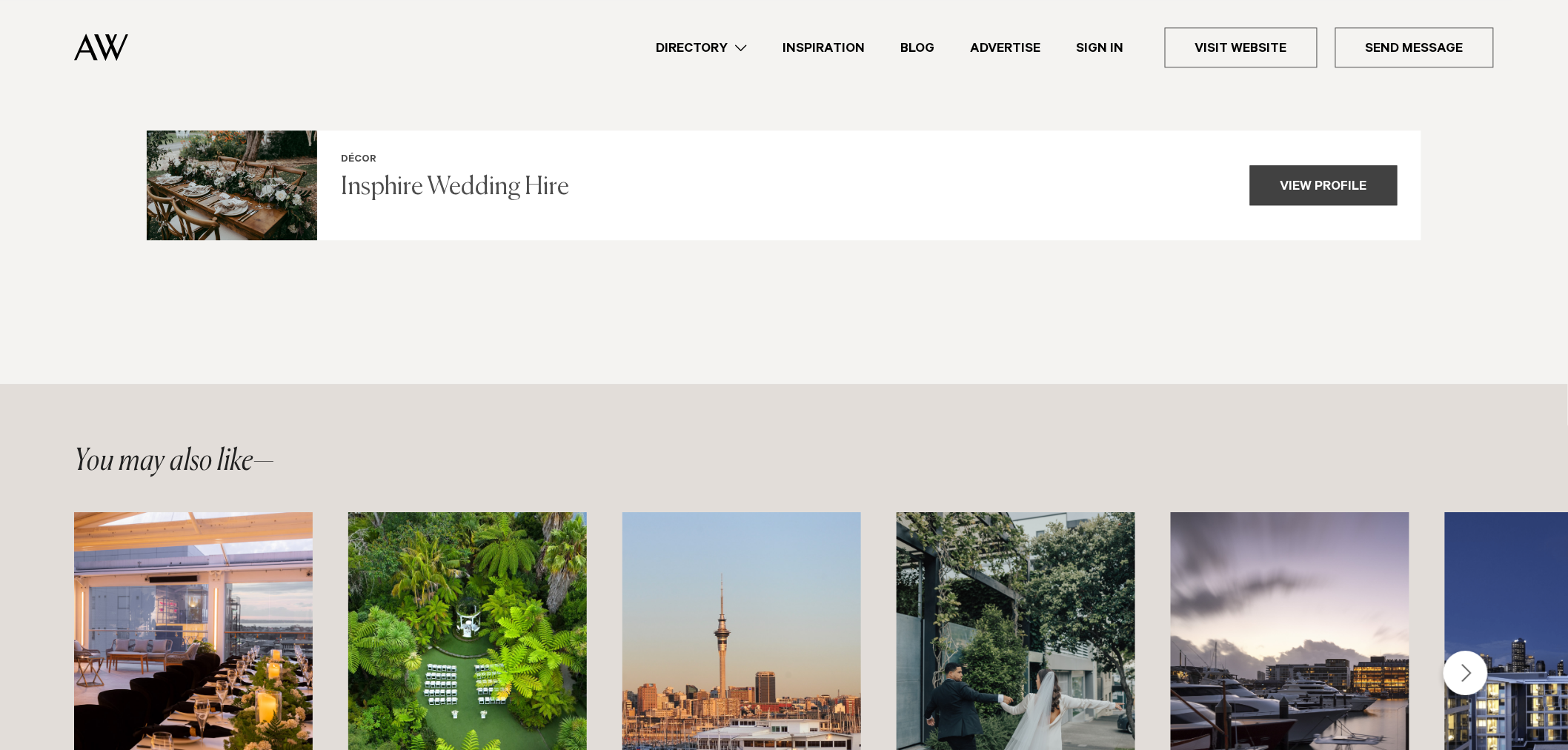
click at [1284, 205] on div "View profile" at bounding box center [1324, 185] width 147 height 40
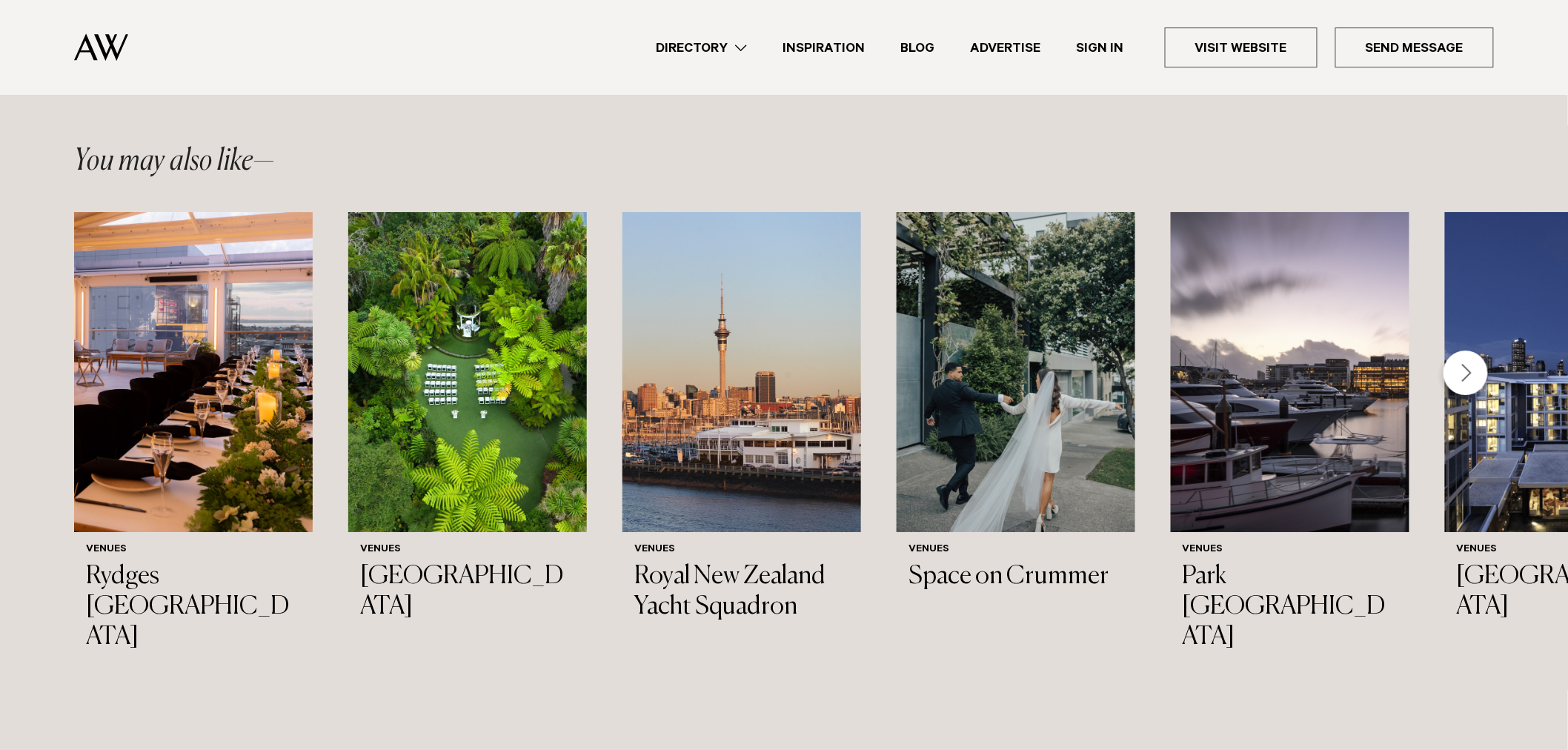
scroll to position [1976, 0]
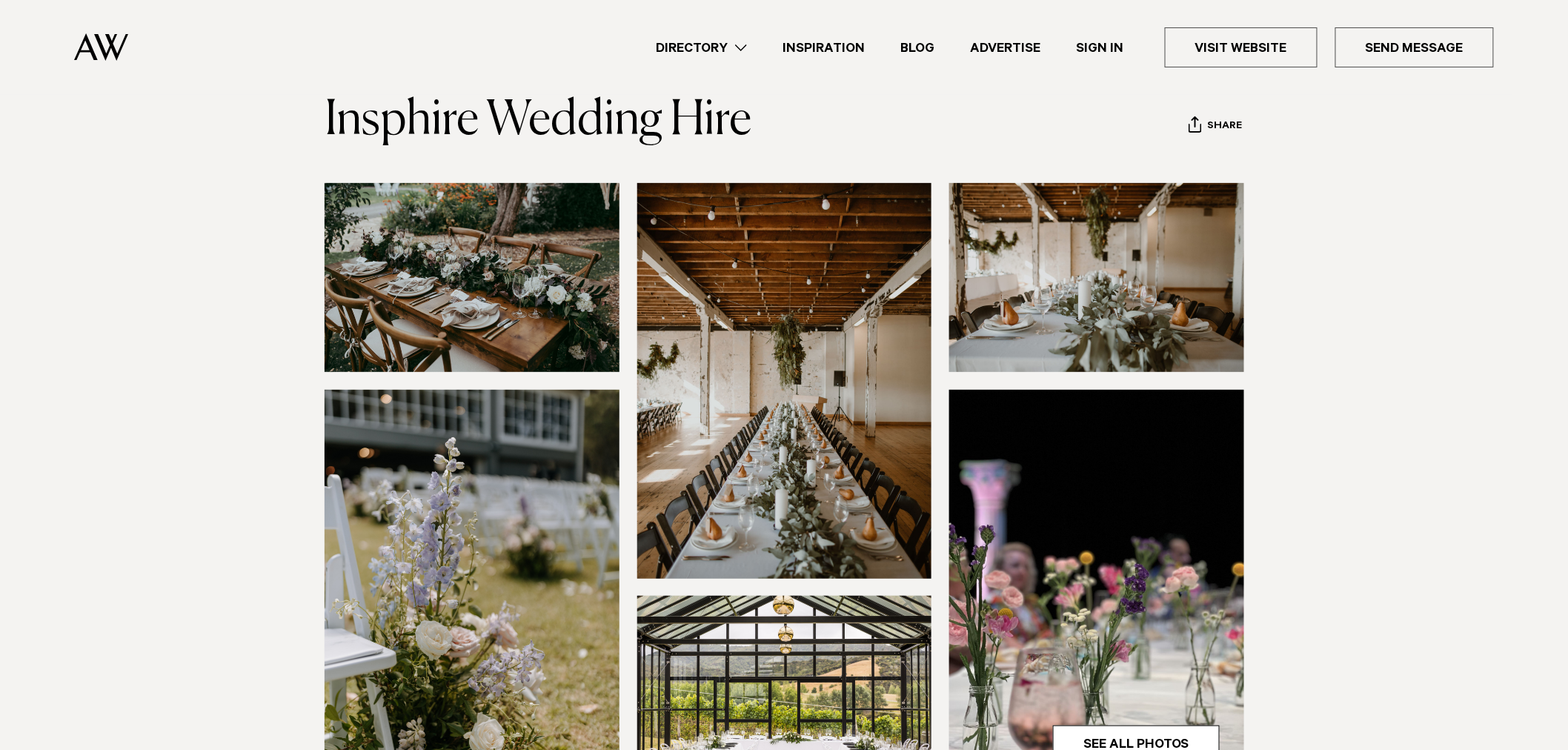
scroll to position [83, 0]
